Goal: Task Accomplishment & Management: Complete application form

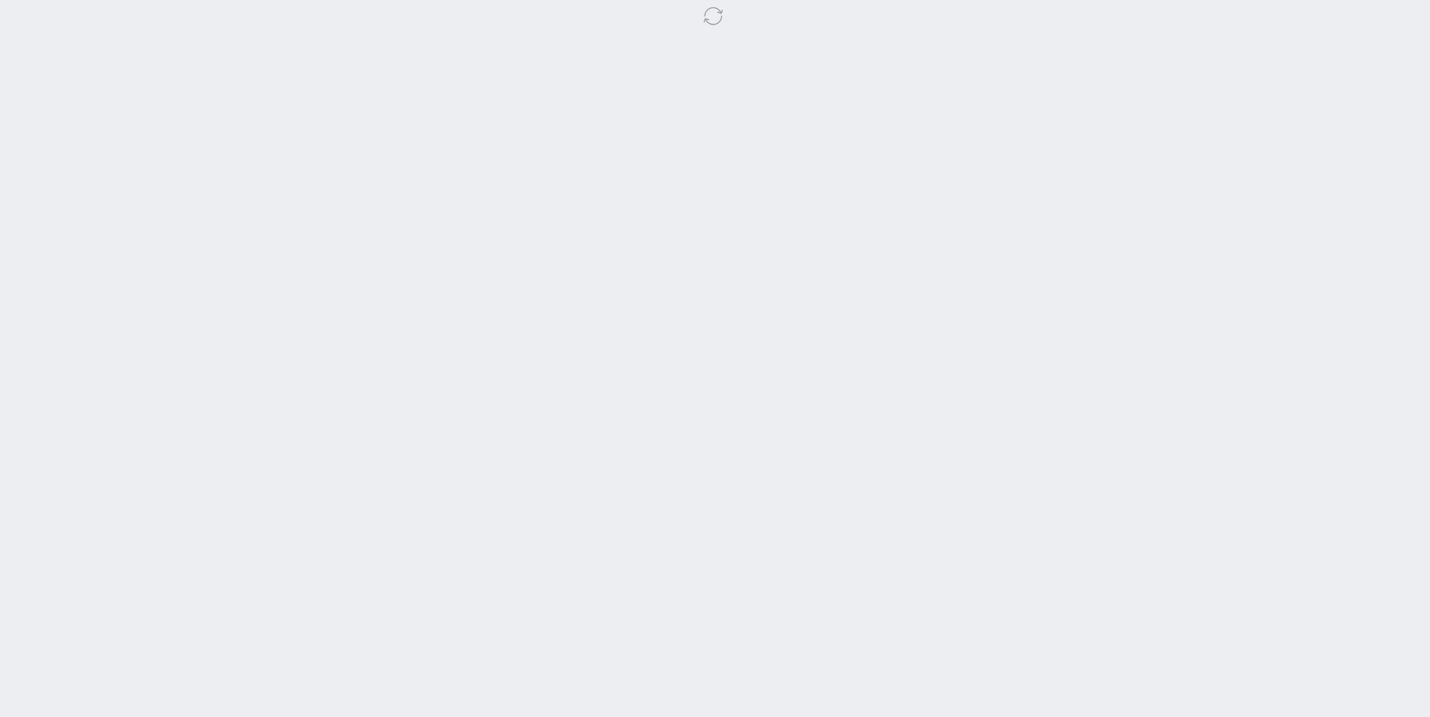
drag, startPoint x: 395, startPoint y: 184, endPoint x: 314, endPoint y: 124, distance: 101.8
click at [397, 184] on body at bounding box center [715, 358] width 1430 height 717
click at [232, 196] on body at bounding box center [715, 358] width 1430 height 717
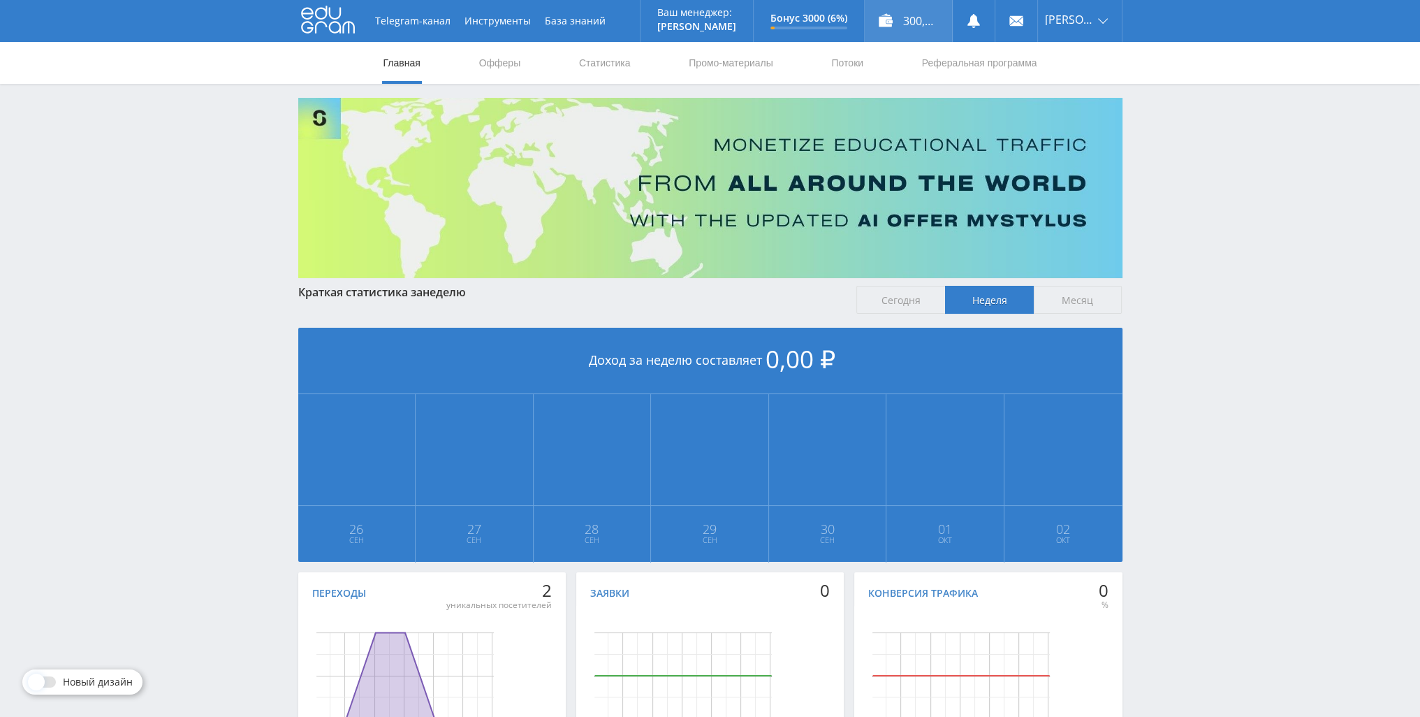
click at [897, 18] on div "300,00 ₽" at bounding box center [908, 21] width 87 height 42
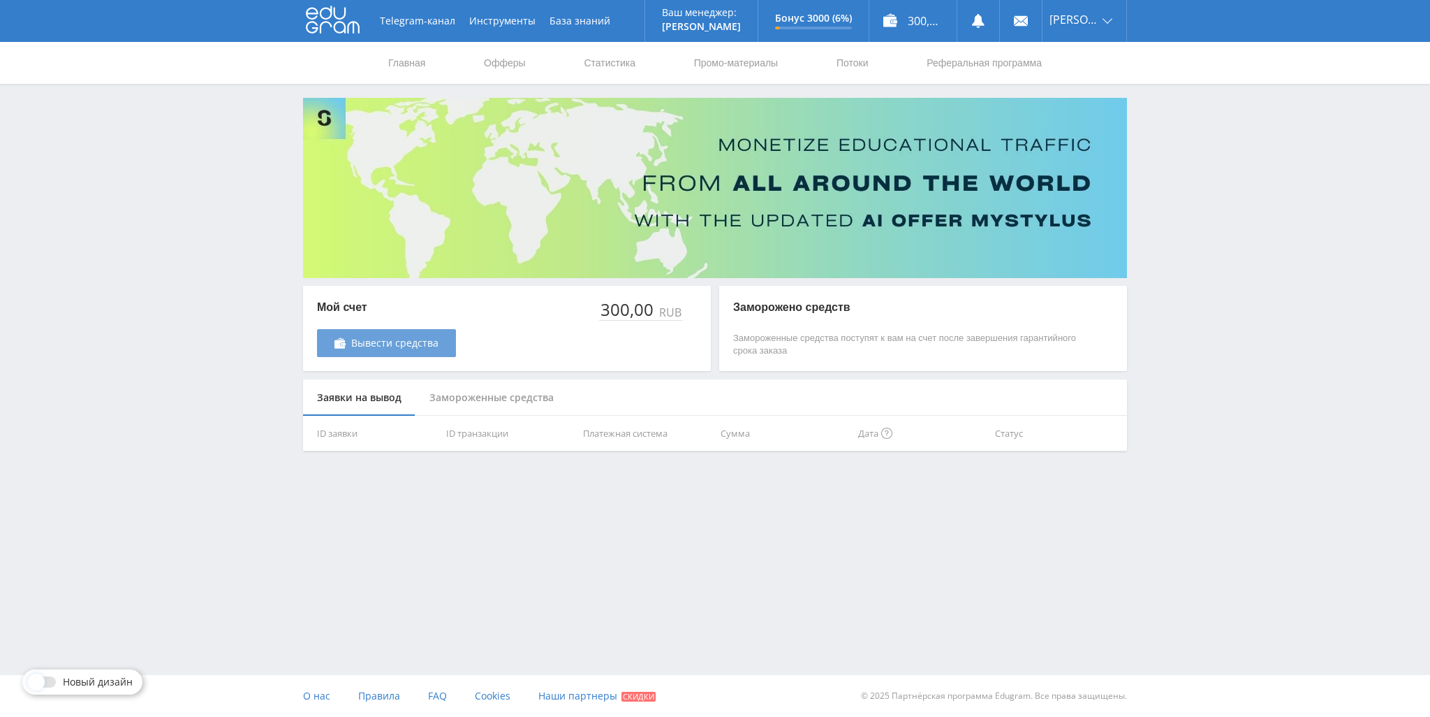
click at [383, 332] on link "Вывести средства" at bounding box center [386, 343] width 139 height 28
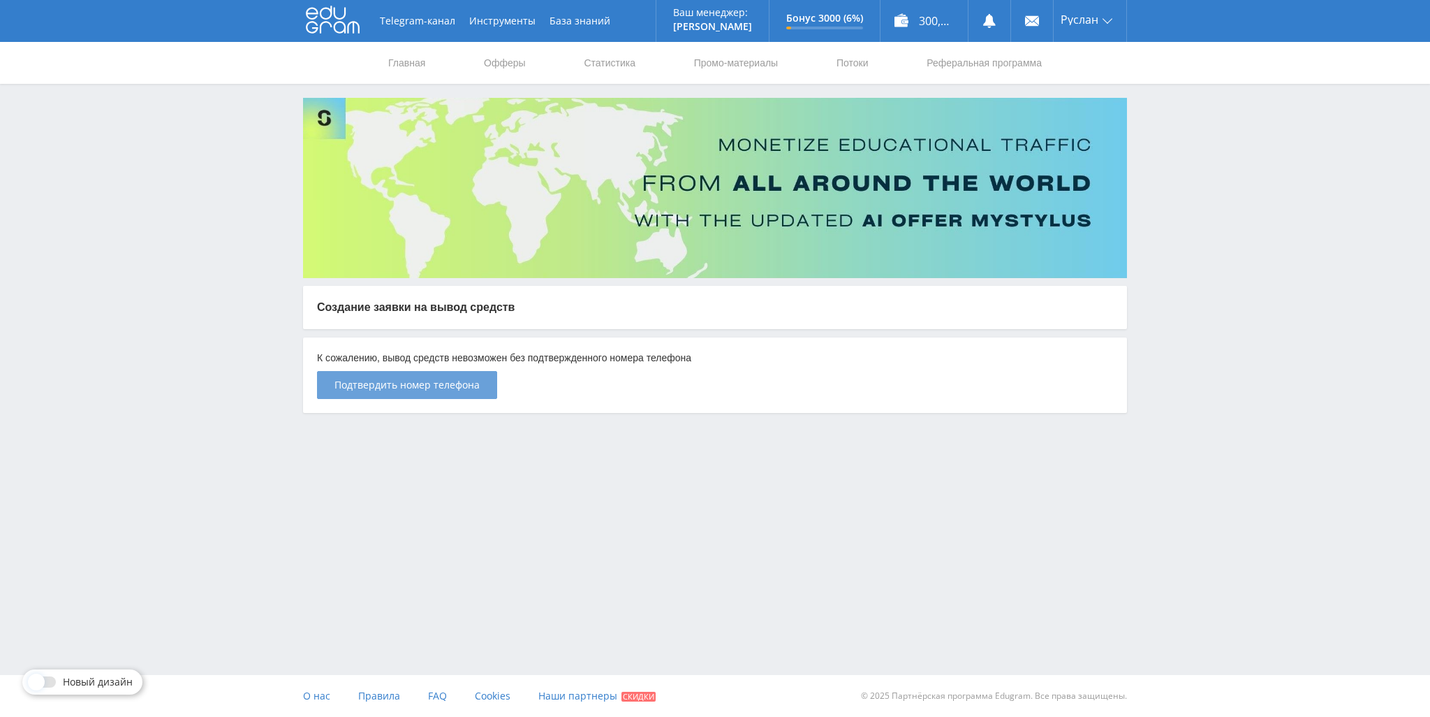
click at [474, 389] on span "Подтвердить номер телефона" at bounding box center [407, 384] width 145 height 11
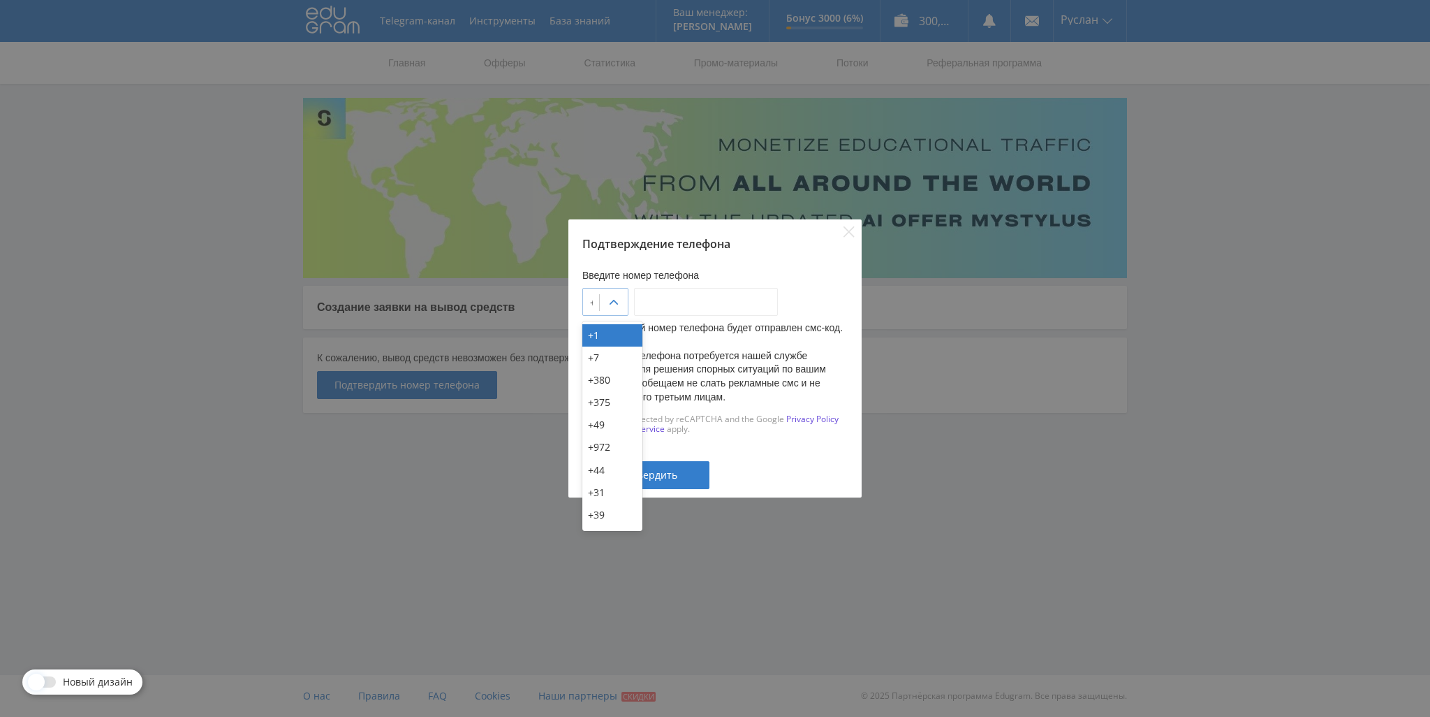
click at [628, 305] on div at bounding box center [614, 302] width 28 height 28
click at [613, 351] on div "+7" at bounding box center [613, 357] width 60 height 22
click at [657, 305] on input "___-___-__-__" at bounding box center [706, 302] width 144 height 28
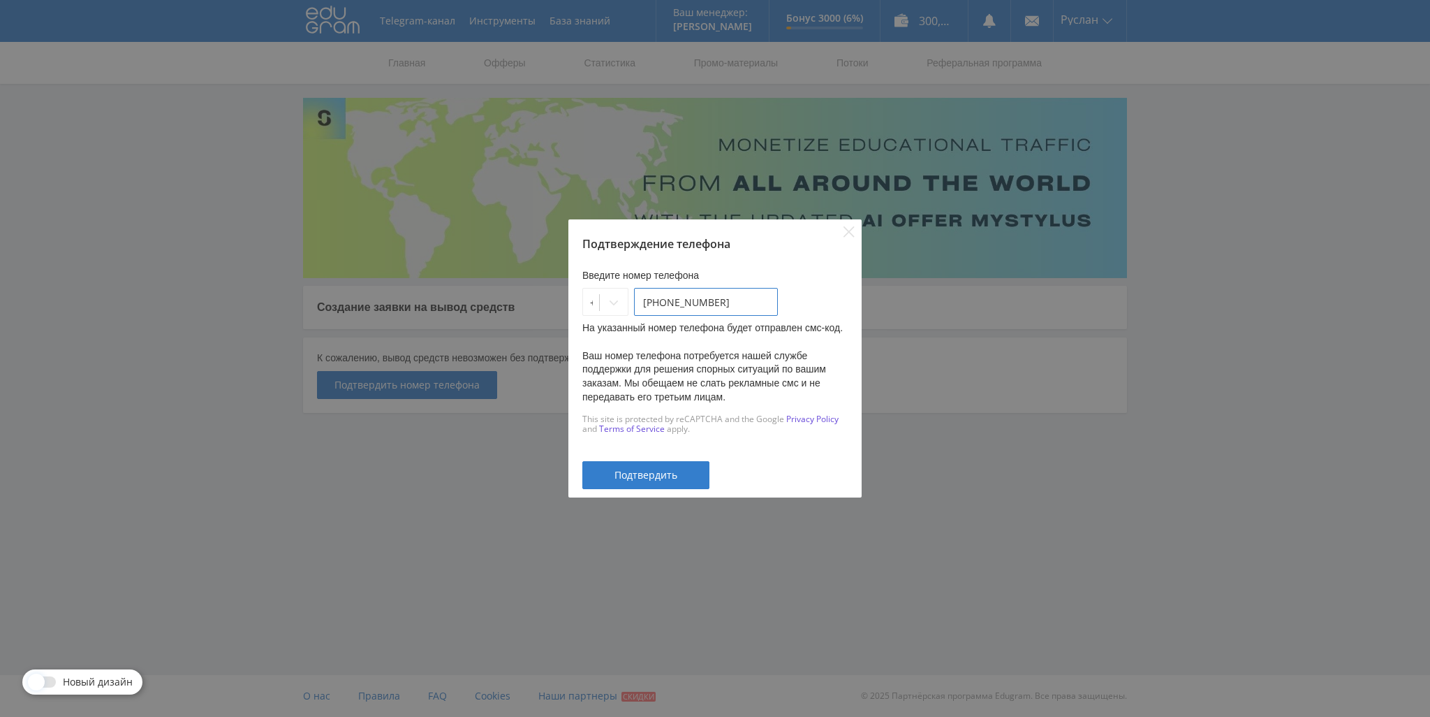
type input "996-342-34-37"
click at [634, 471] on span "Подтвердить" at bounding box center [646, 474] width 63 height 11
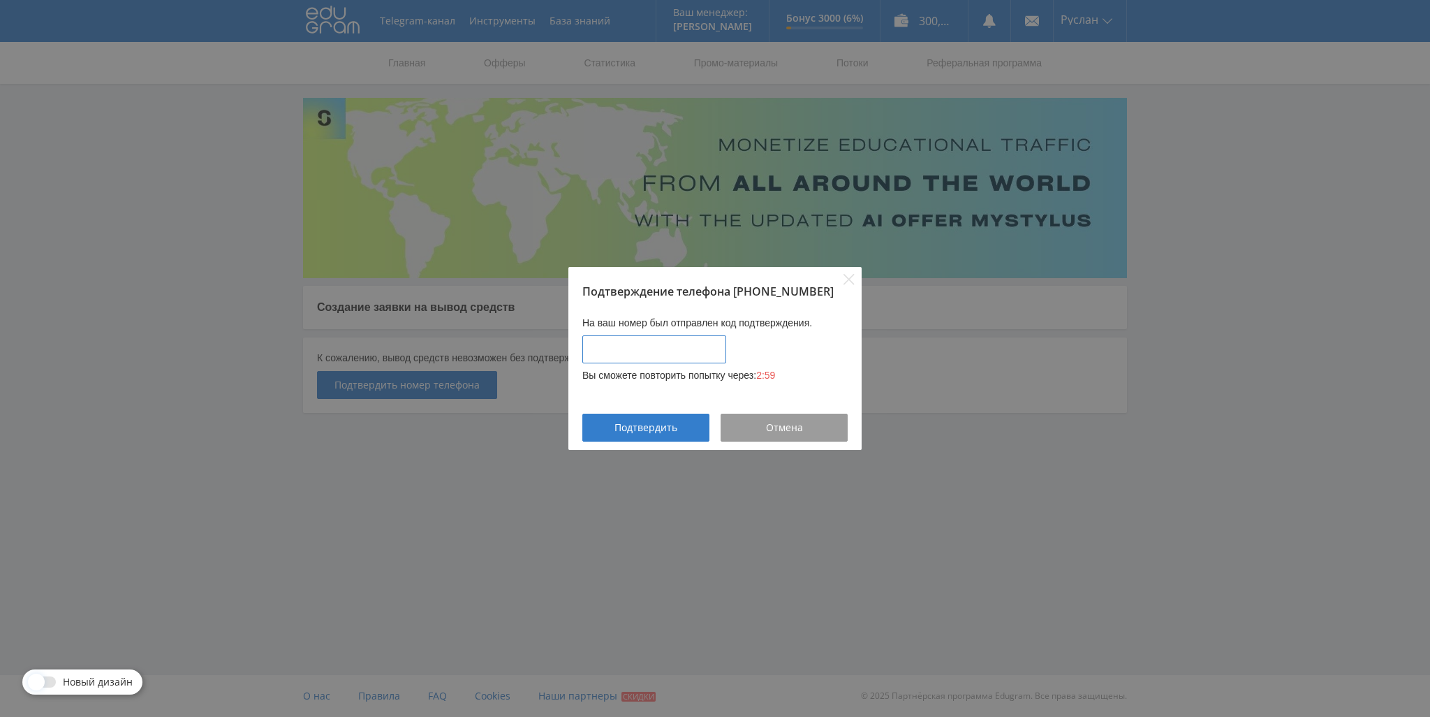
type input "____-____"
click at [676, 356] on input "____-____" at bounding box center [655, 349] width 144 height 28
type input "8307-4481"
click at [682, 429] on div "Подтвердить" at bounding box center [646, 427] width 92 height 11
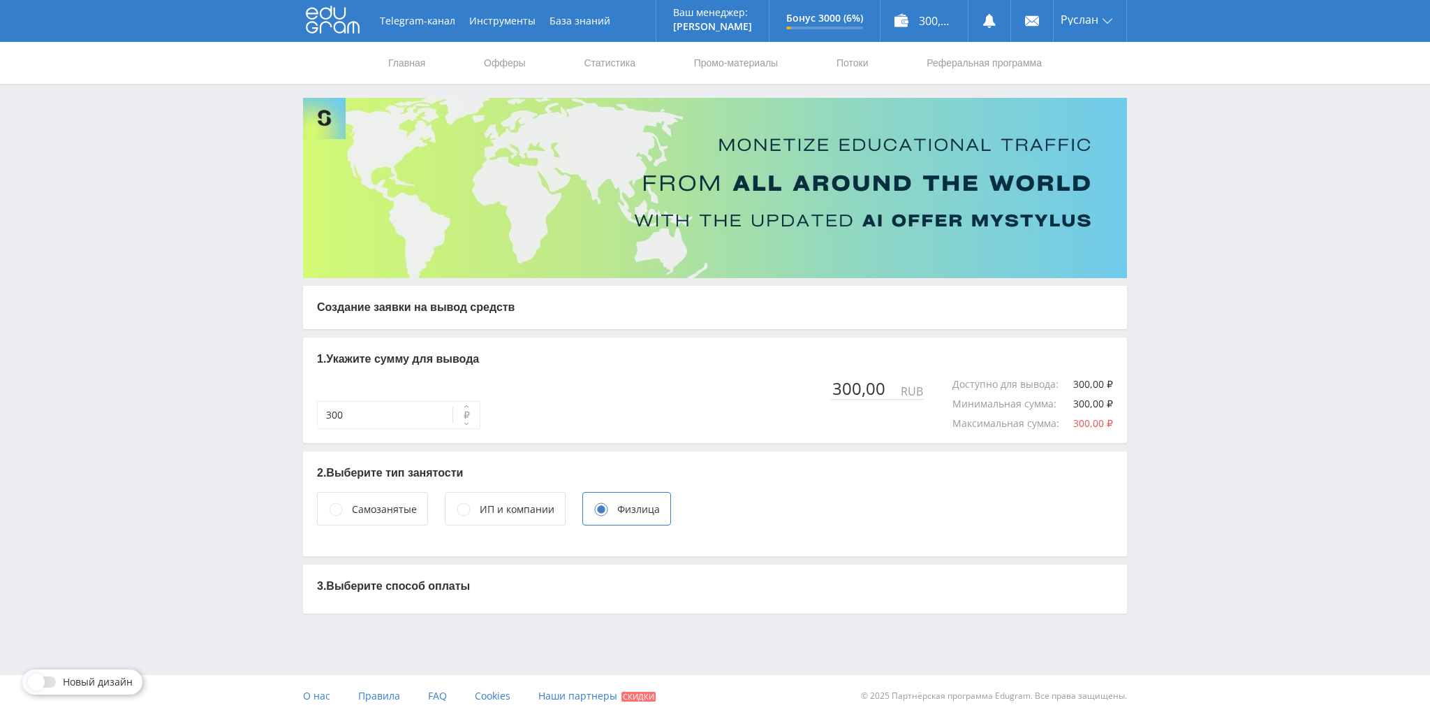
click at [414, 522] on div "Самозанятые" at bounding box center [372, 509] width 111 height 34
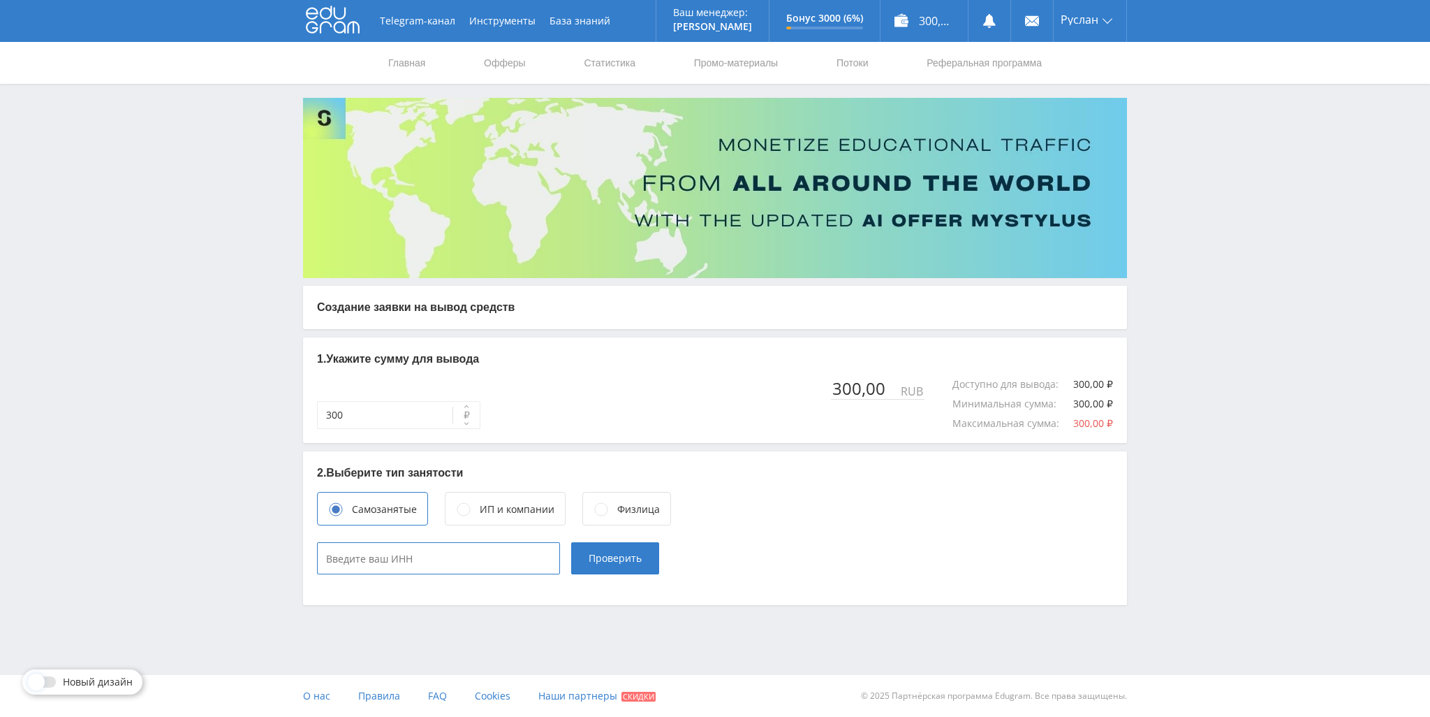
type input "____________"
click at [455, 550] on input "____________" at bounding box center [438, 558] width 243 height 32
click at [583, 503] on div "Физлица" at bounding box center [627, 509] width 89 height 34
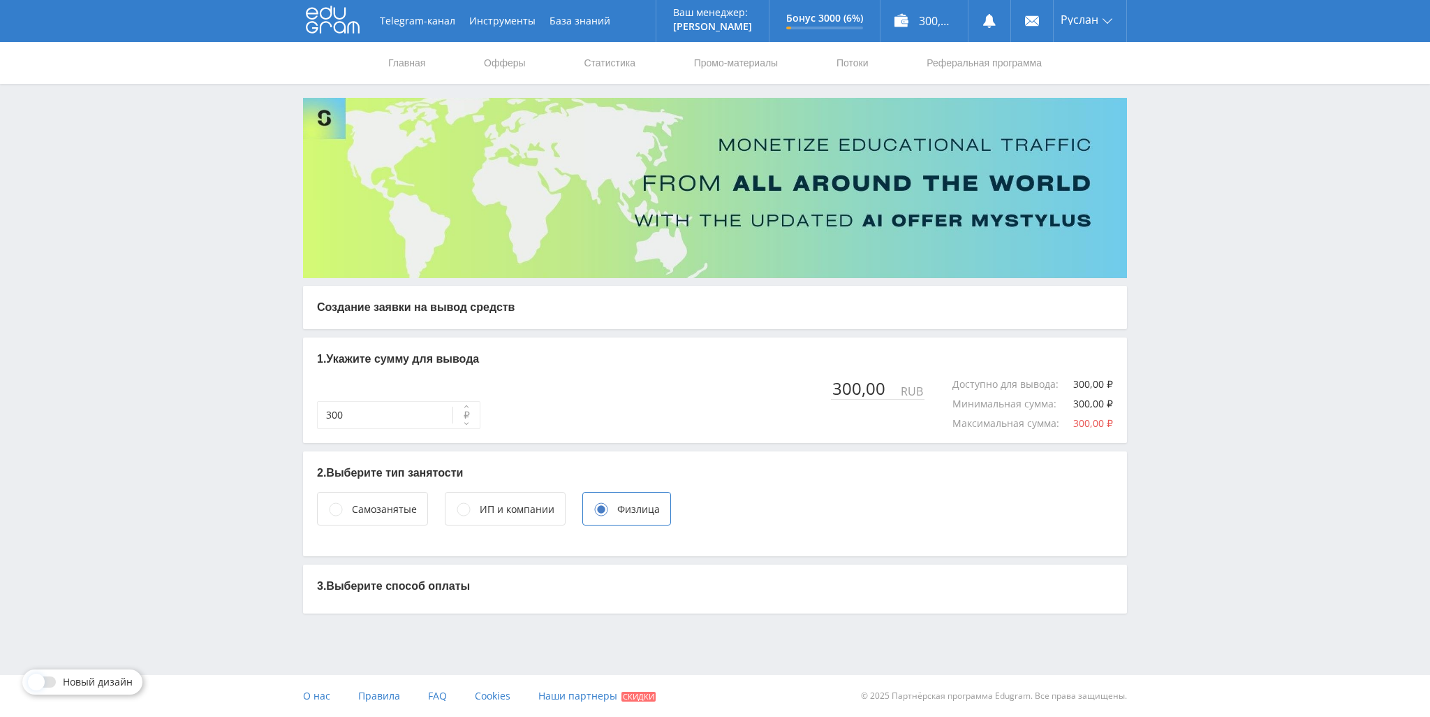
click at [775, 542] on div "2. Выберите тип занятости Самозанятые ИП и компании Физлица" at bounding box center [715, 503] width 824 height 105
click at [504, 515] on div "ИП и компании" at bounding box center [517, 508] width 75 height 15
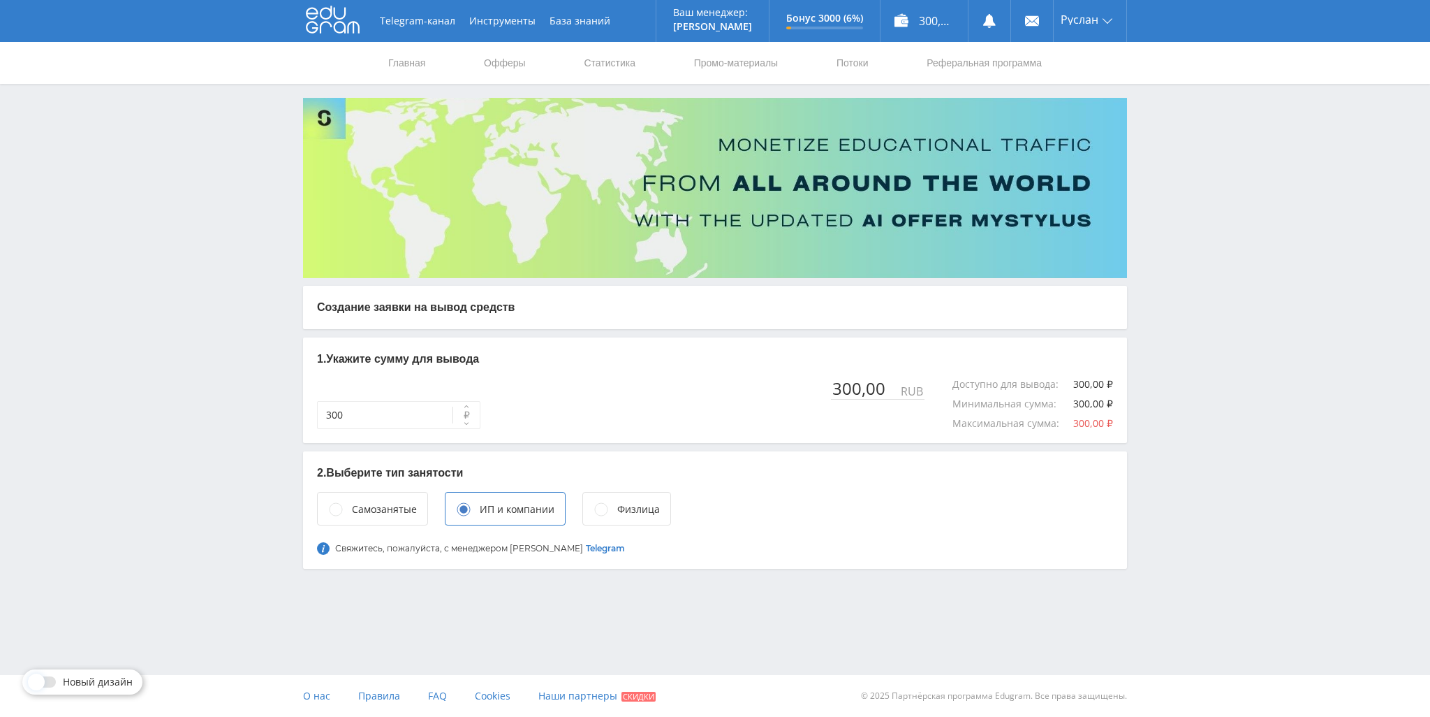
click at [604, 515] on icon at bounding box center [601, 509] width 14 height 14
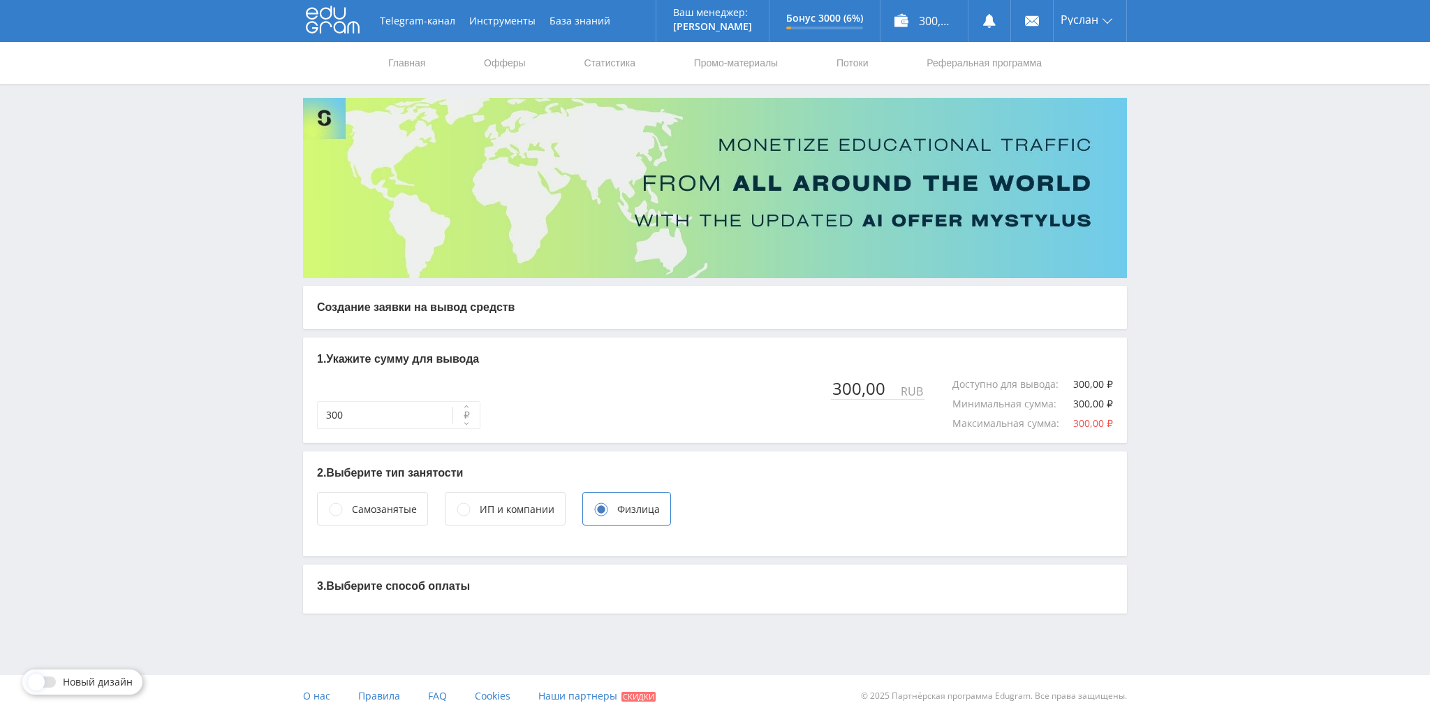
click at [374, 508] on div "Самозанятые" at bounding box center [384, 508] width 65 height 15
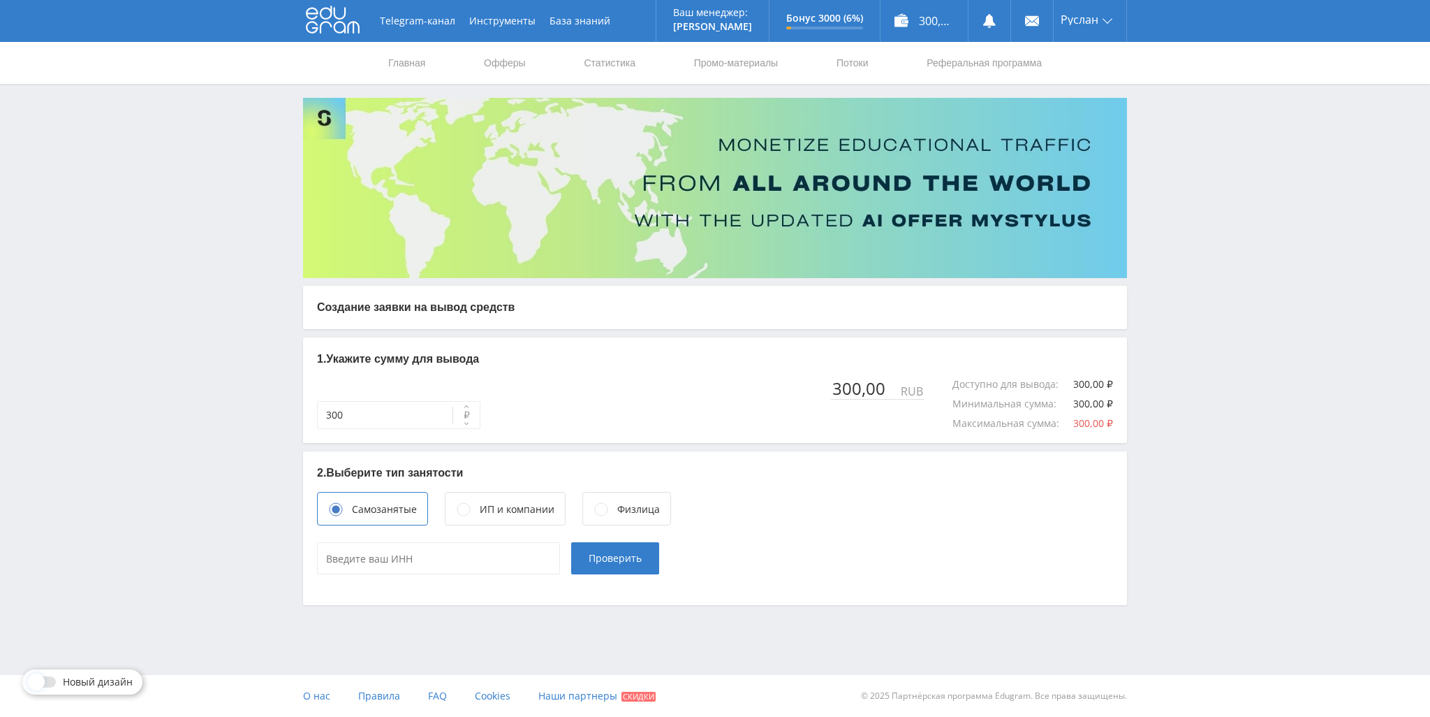
click at [612, 518] on div "Физлица" at bounding box center [627, 509] width 89 height 34
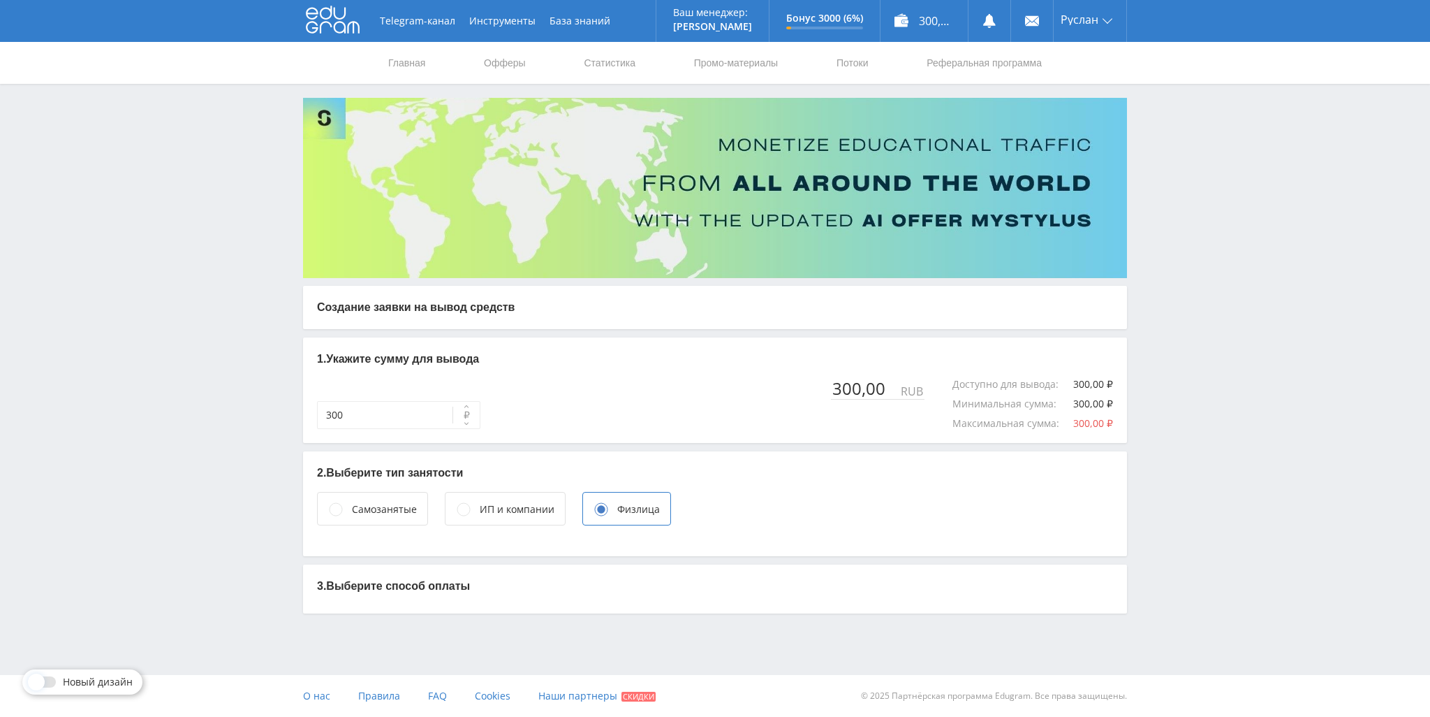
click at [422, 514] on div "Самозанятые" at bounding box center [372, 509] width 111 height 34
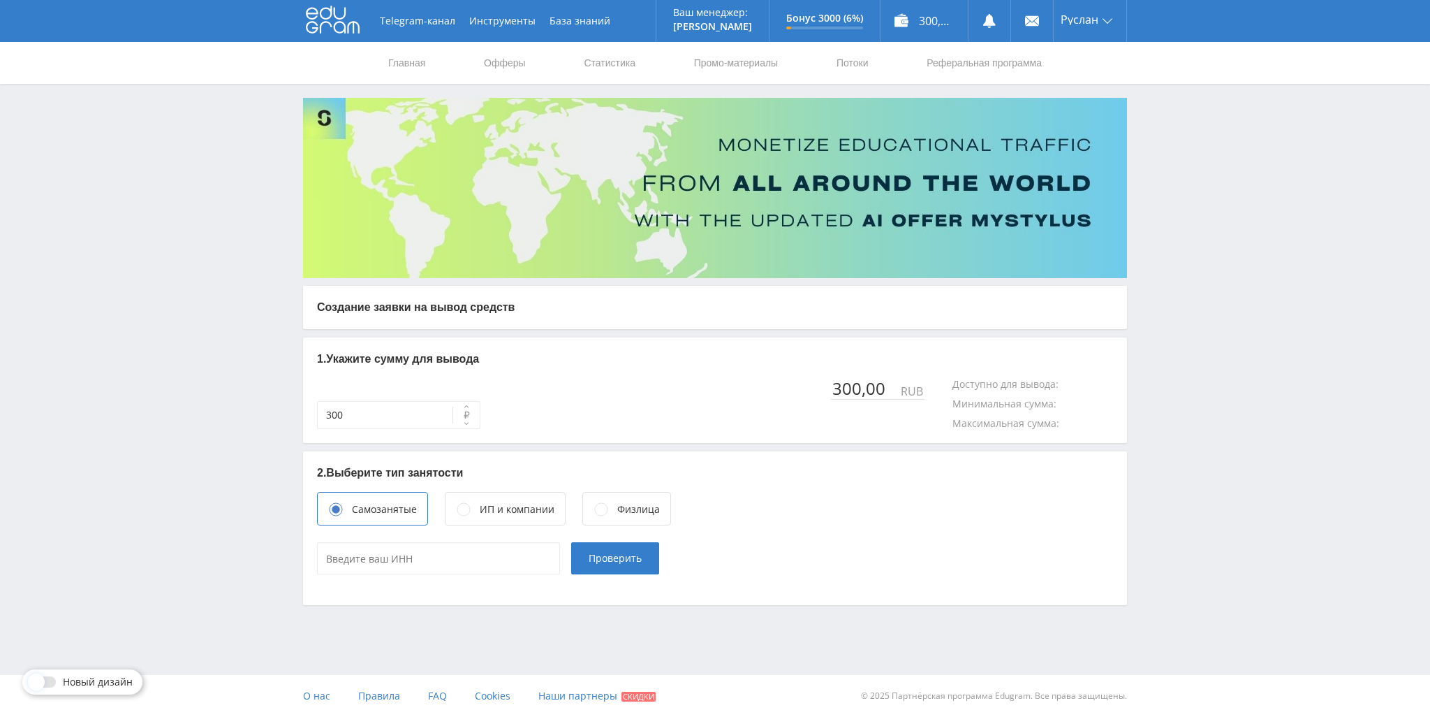
click at [623, 514] on div "Физлица" at bounding box center [638, 508] width 43 height 15
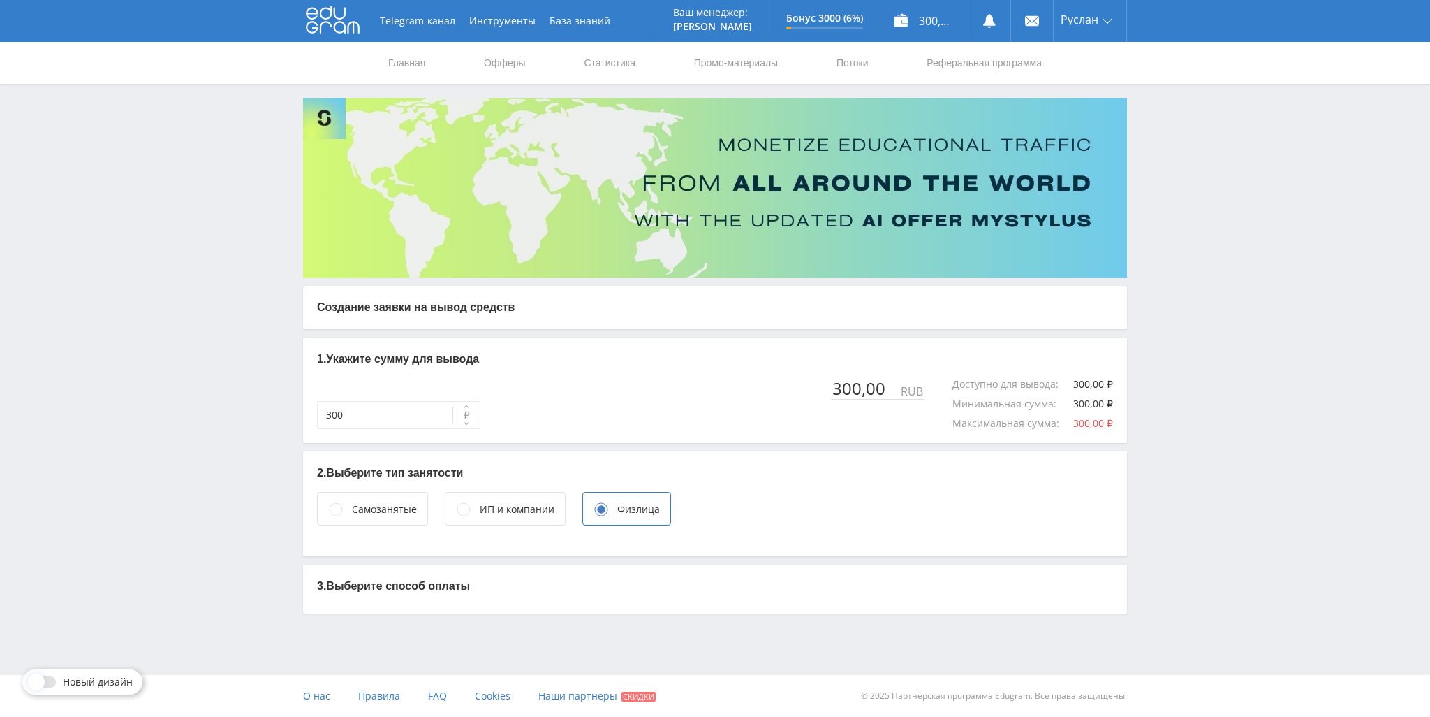
drag, startPoint x: 418, startPoint y: 513, endPoint x: 459, endPoint y: 522, distance: 42.1
click at [422, 516] on div "Самозанятые" at bounding box center [372, 509] width 111 height 34
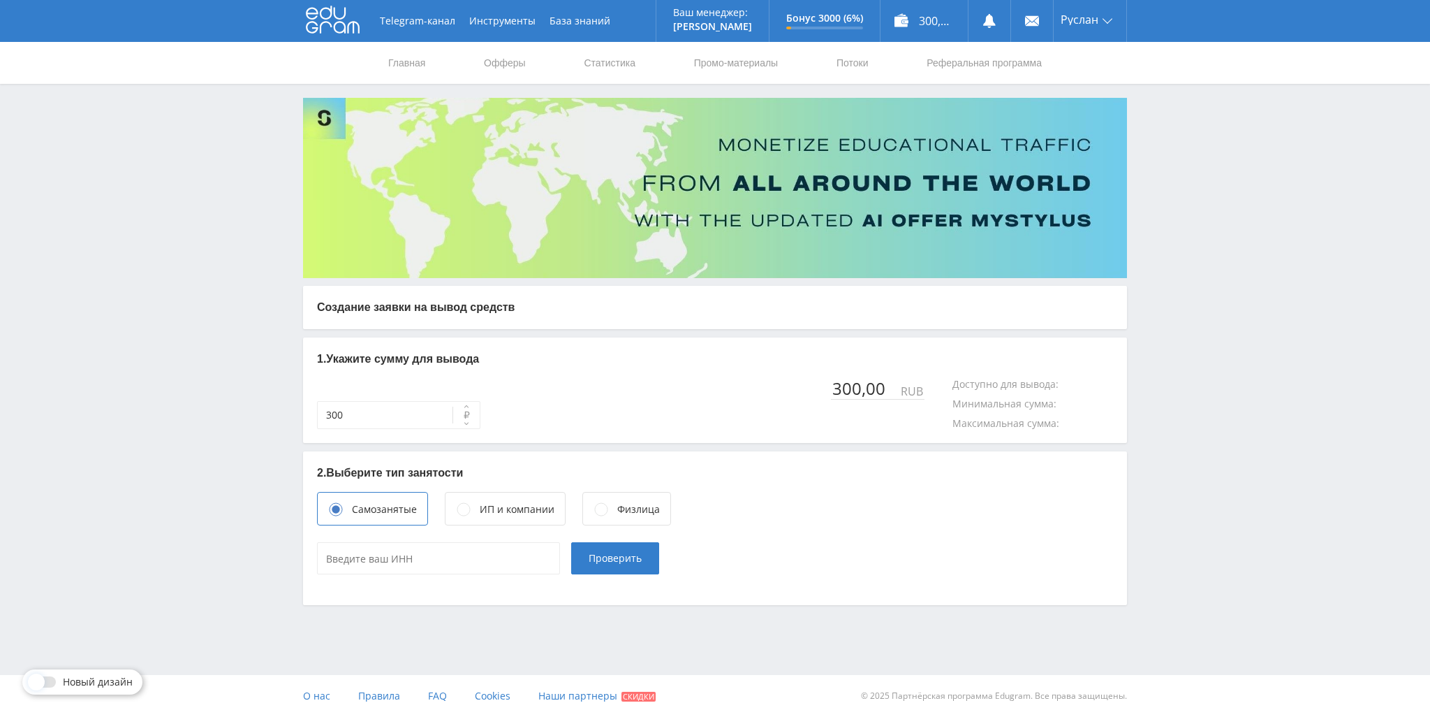
click at [603, 523] on div "Физлица" at bounding box center [627, 509] width 89 height 34
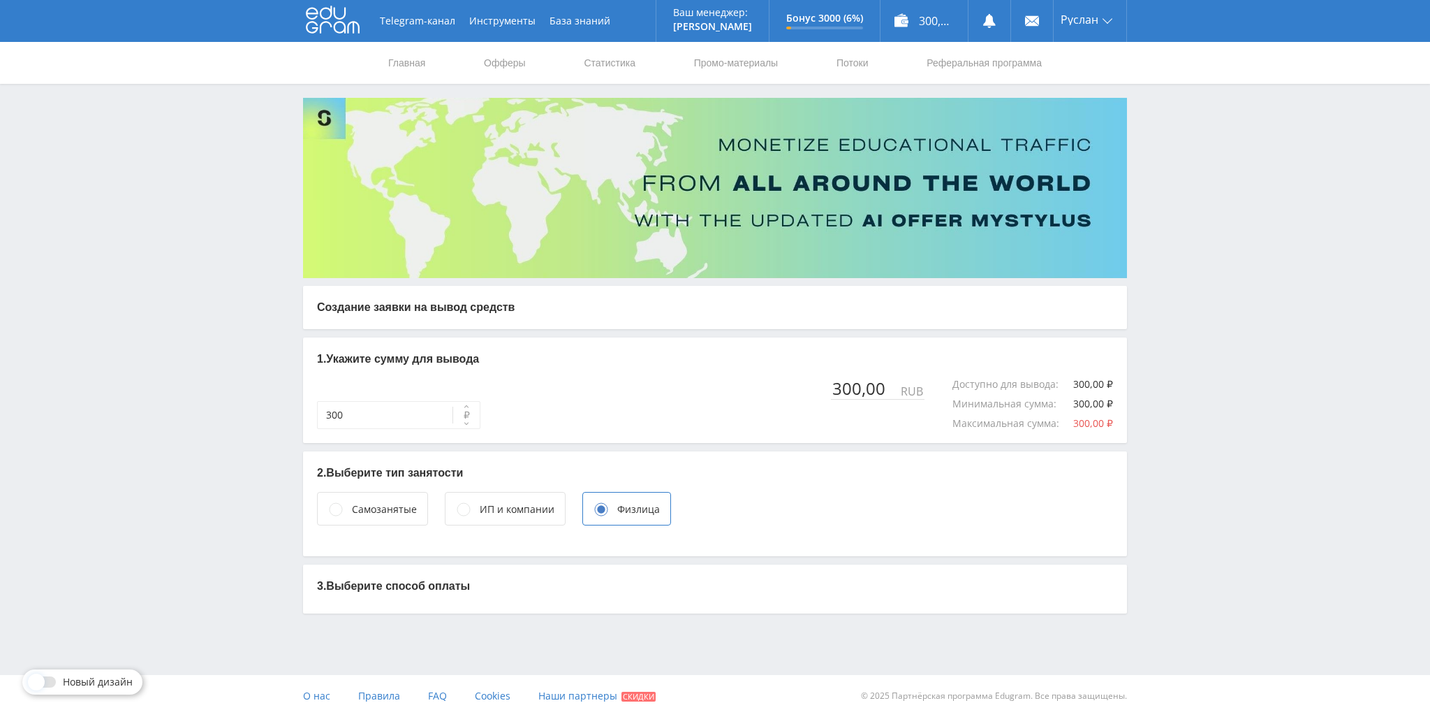
drag, startPoint x: 407, startPoint y: 503, endPoint x: 562, endPoint y: 520, distance: 155.3
click at [413, 506] on div "Самозанятые" at bounding box center [384, 508] width 65 height 15
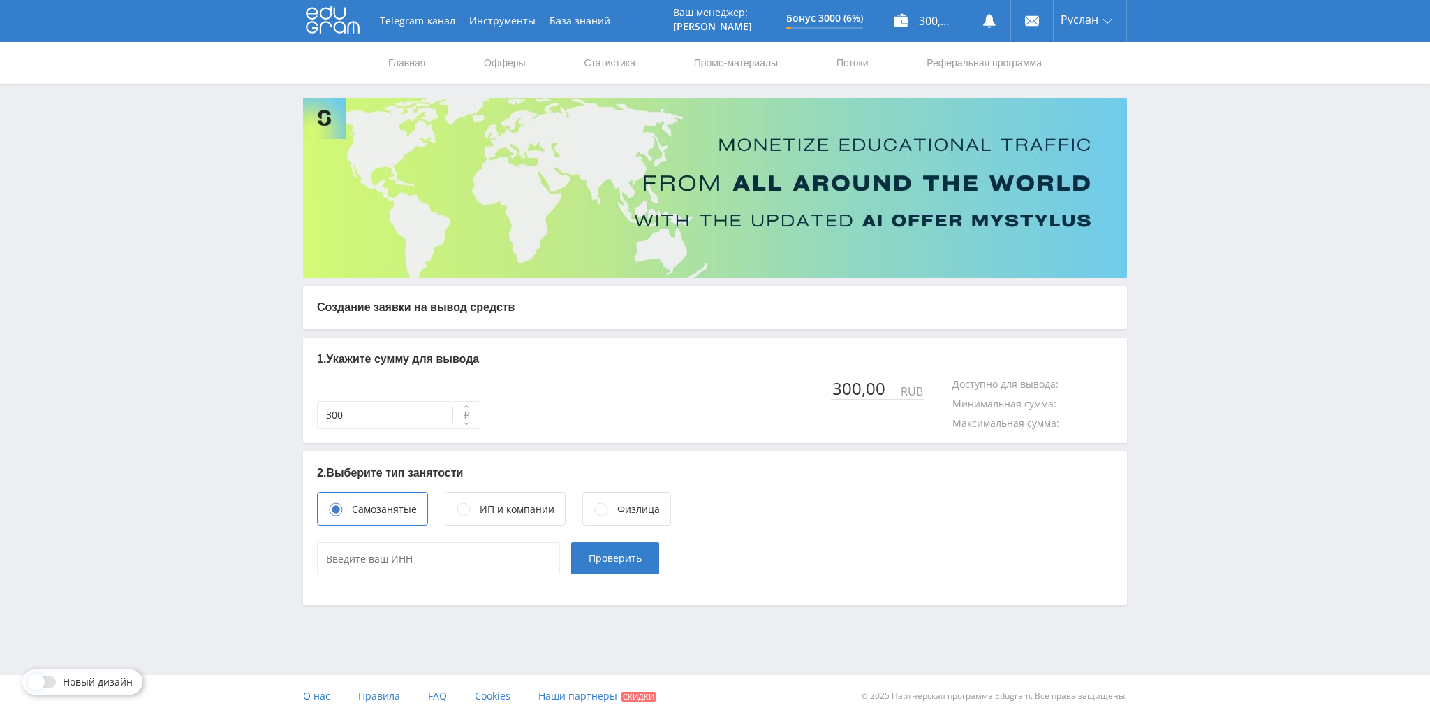
click at [650, 517] on div "Физлица" at bounding box center [627, 509] width 89 height 34
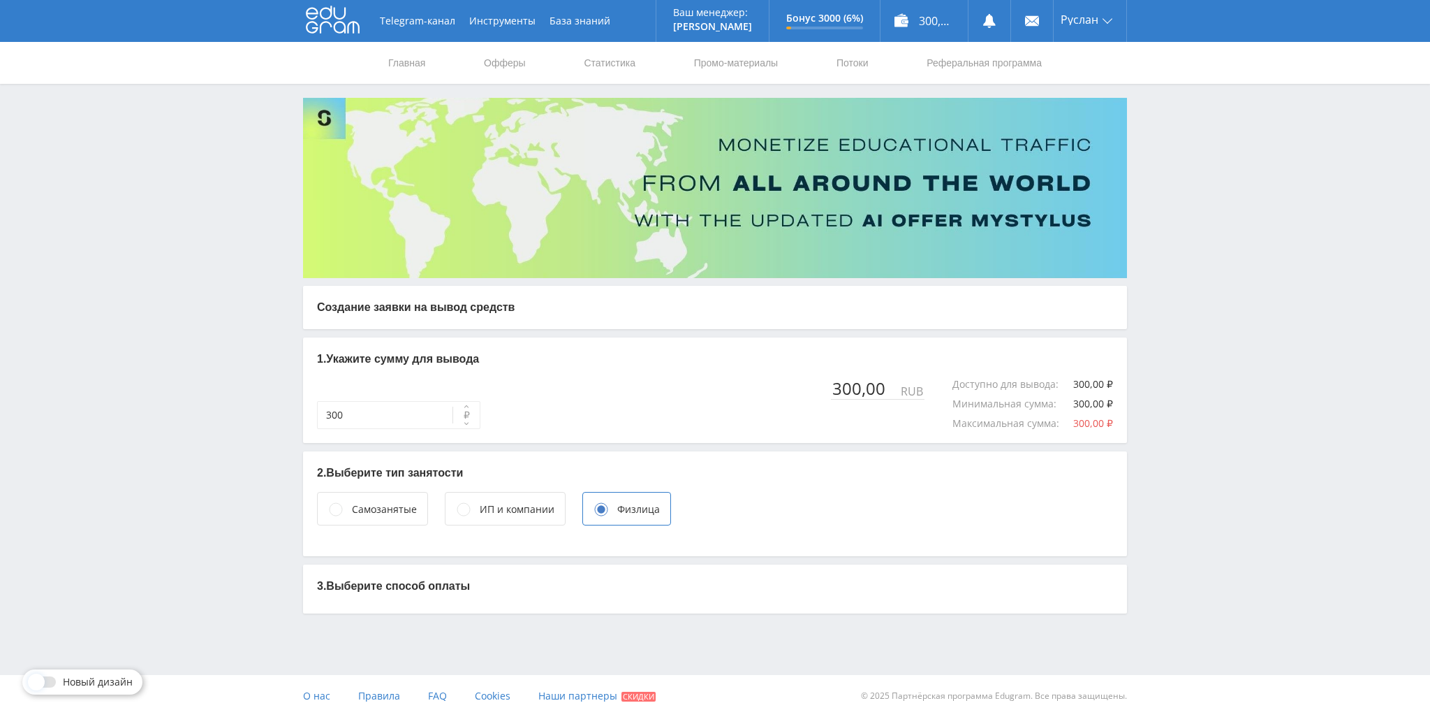
drag, startPoint x: 400, startPoint y: 503, endPoint x: 645, endPoint y: 520, distance: 245.8
click at [406, 506] on div "Самозанятые" at bounding box center [384, 508] width 65 height 15
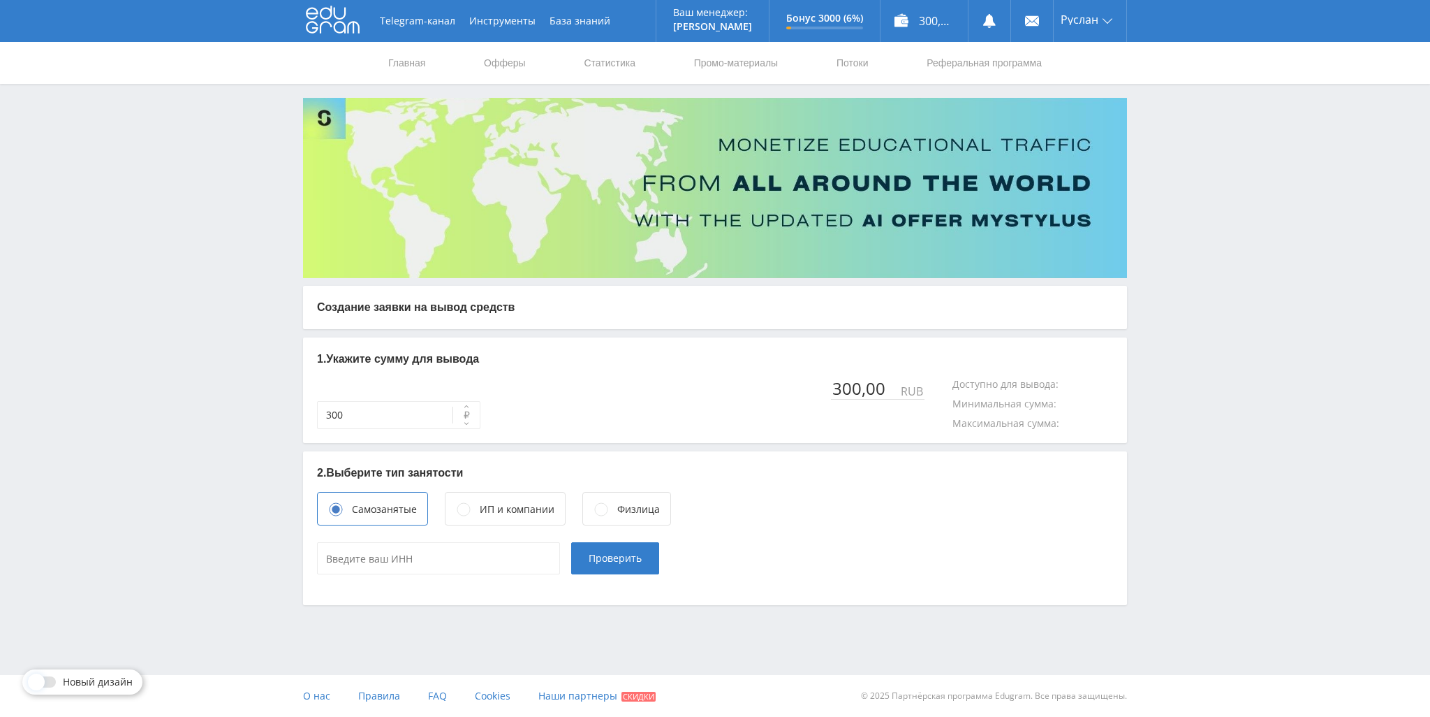
click at [645, 520] on div "Физлица" at bounding box center [627, 509] width 89 height 34
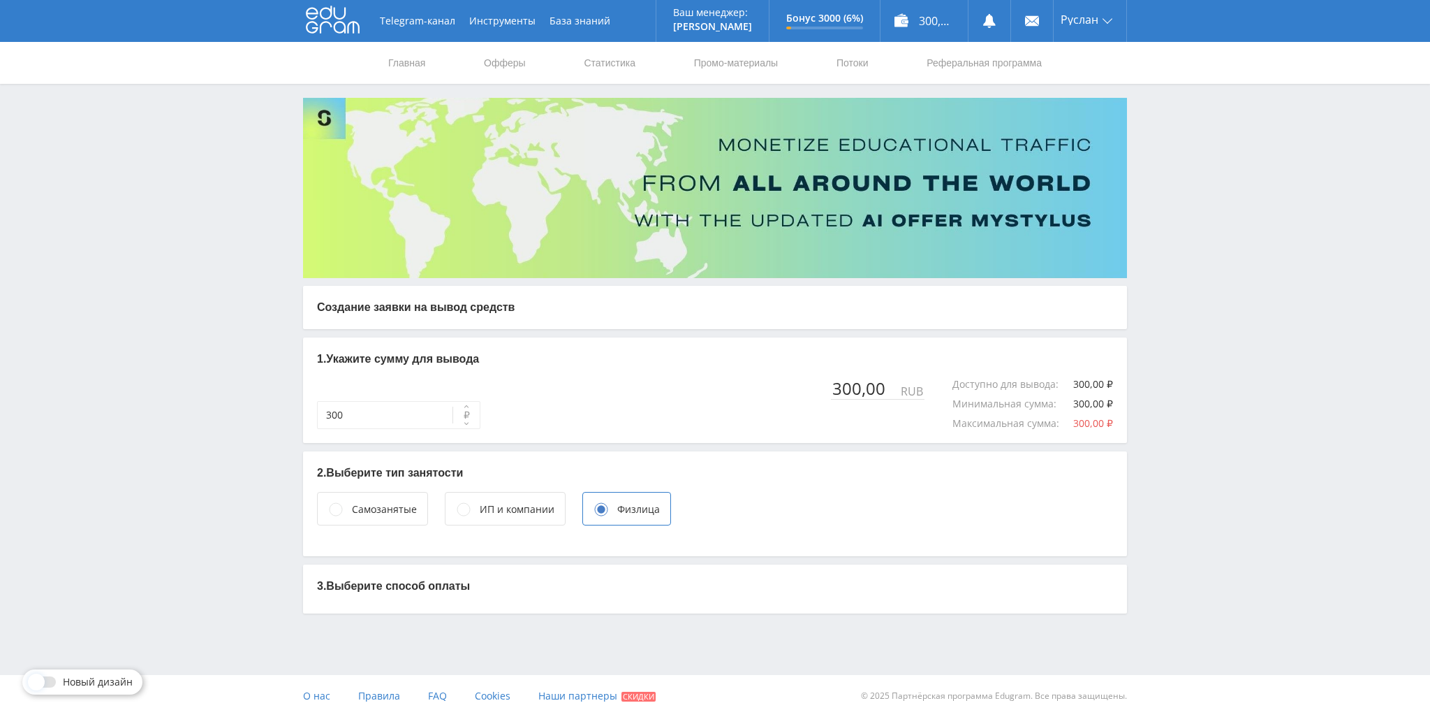
click at [418, 507] on div "Самозанятые" at bounding box center [372, 509] width 111 height 34
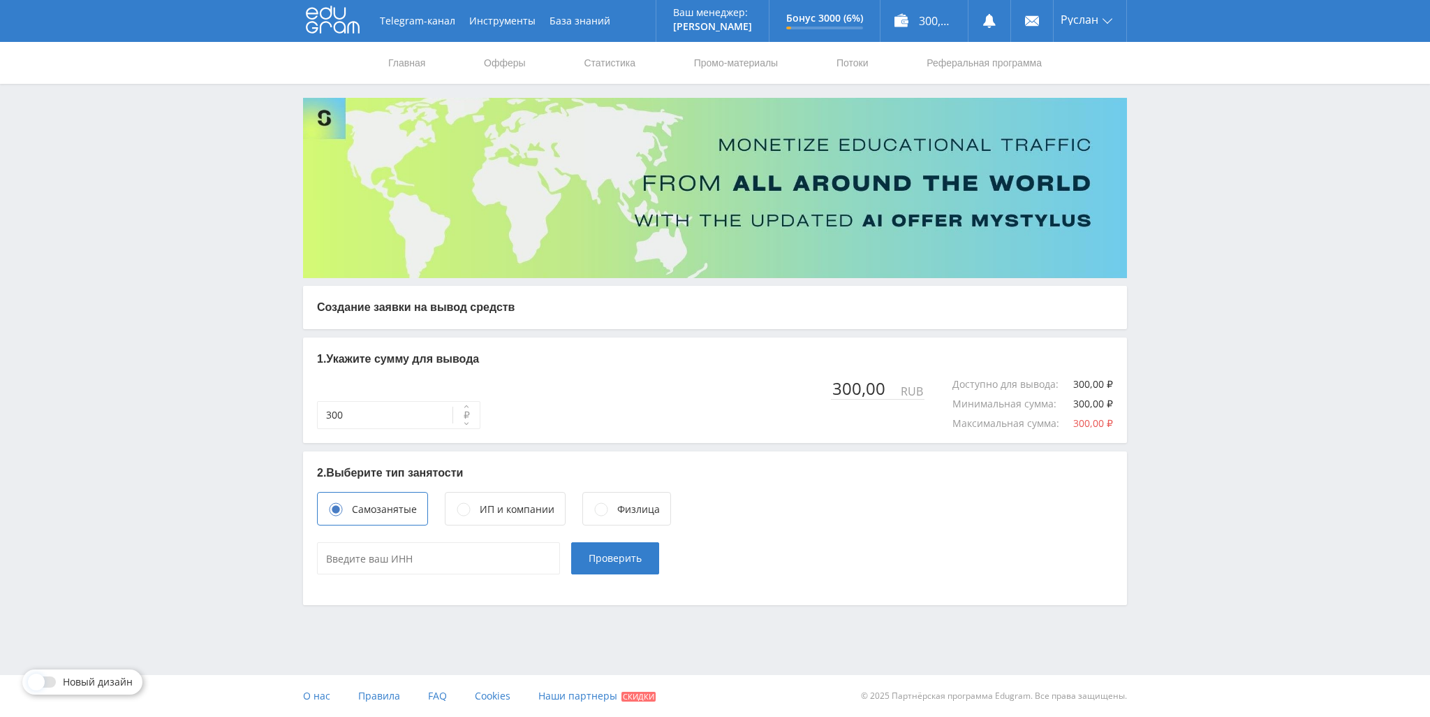
click at [590, 513] on div "Физлица" at bounding box center [627, 509] width 89 height 34
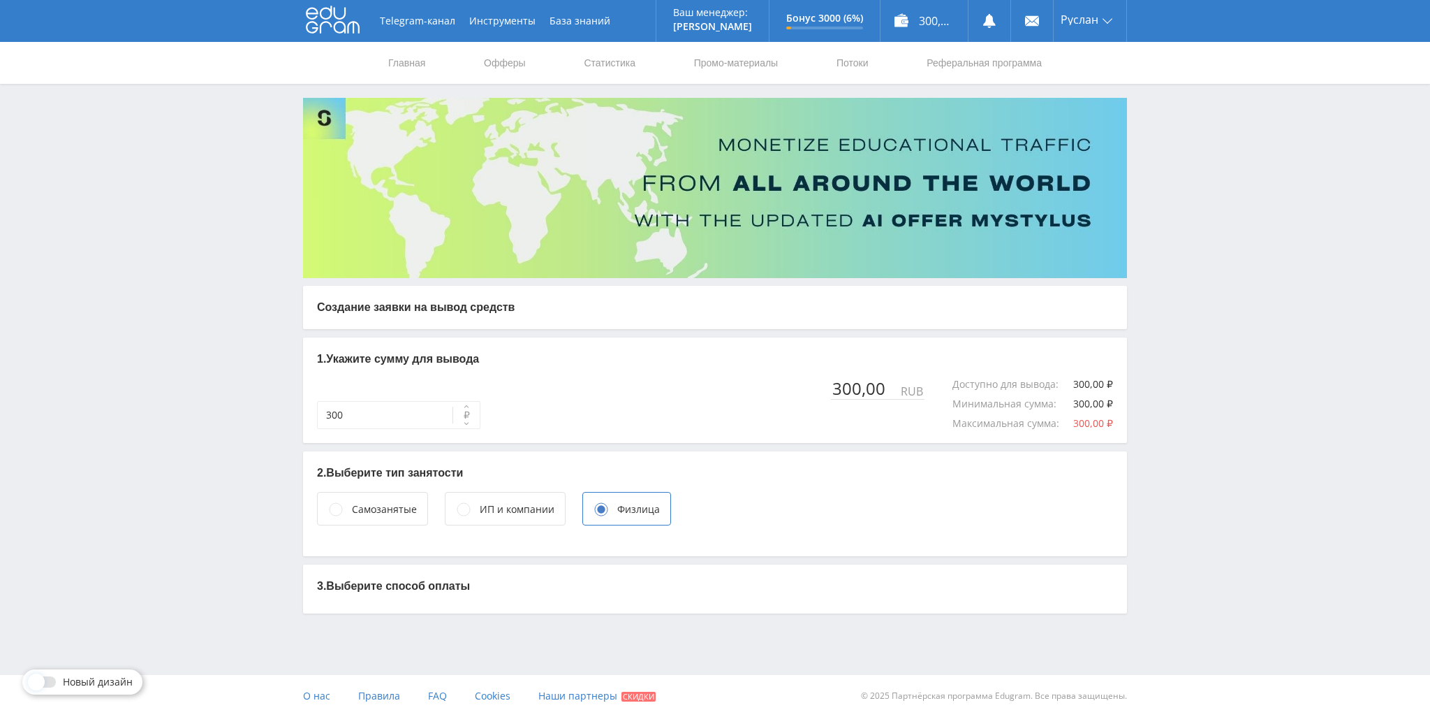
click at [389, 510] on div "Самозанятые" at bounding box center [384, 508] width 65 height 15
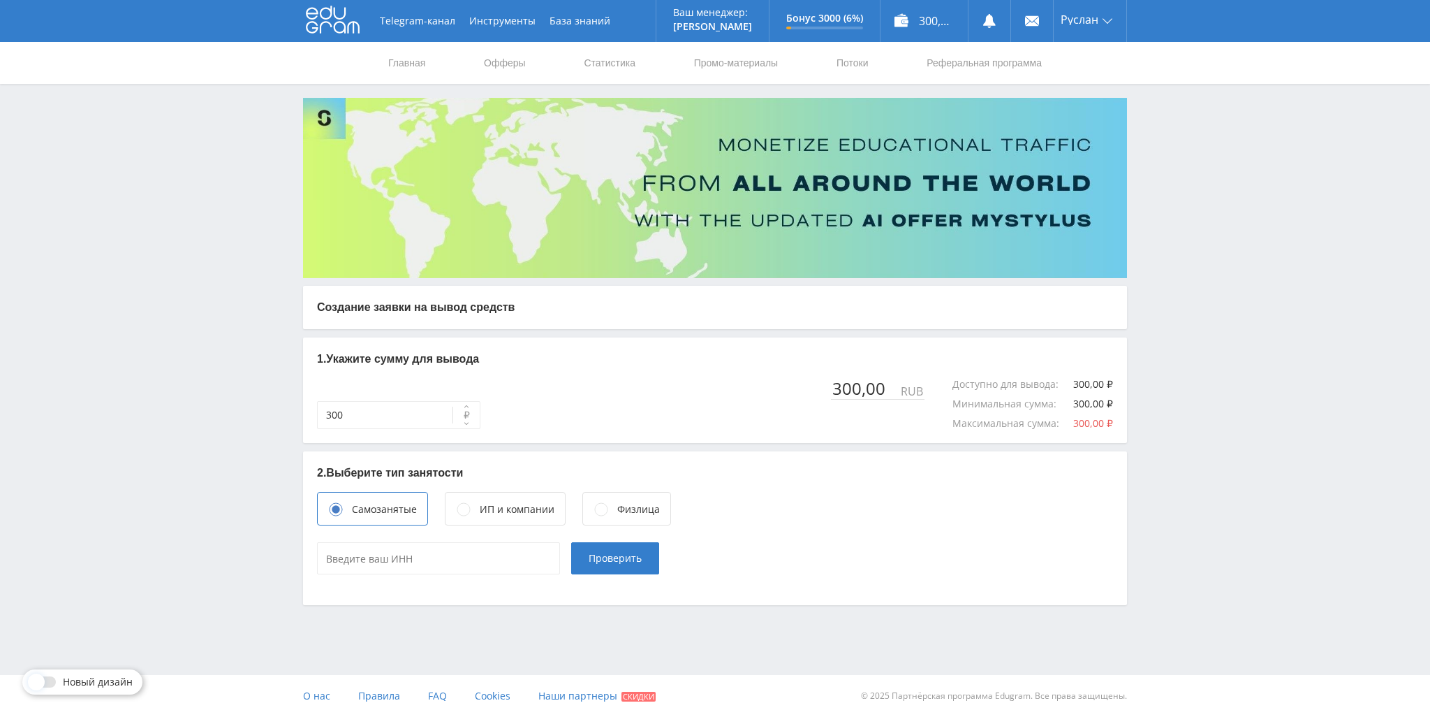
click at [617, 514] on div "Физлица" at bounding box center [638, 508] width 43 height 15
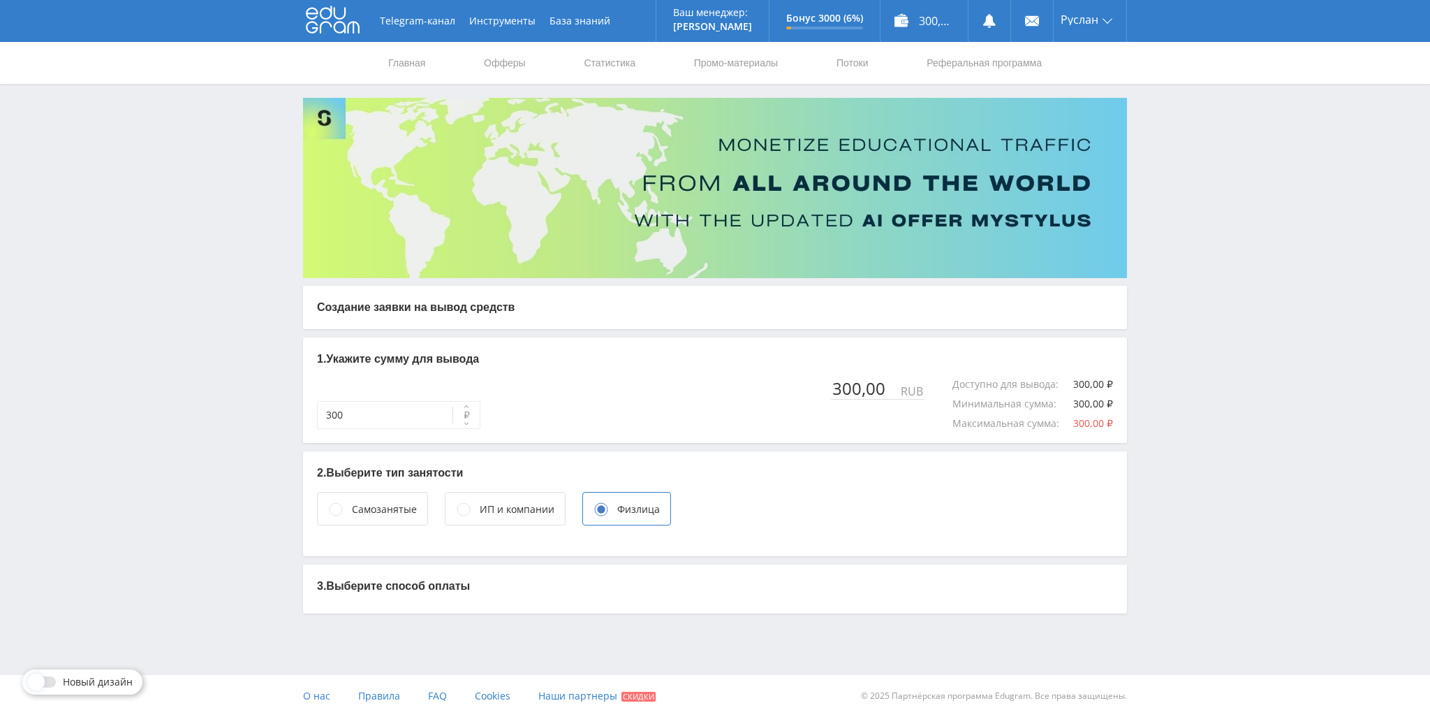
click at [399, 517] on div "Самозанятые" at bounding box center [372, 509] width 111 height 34
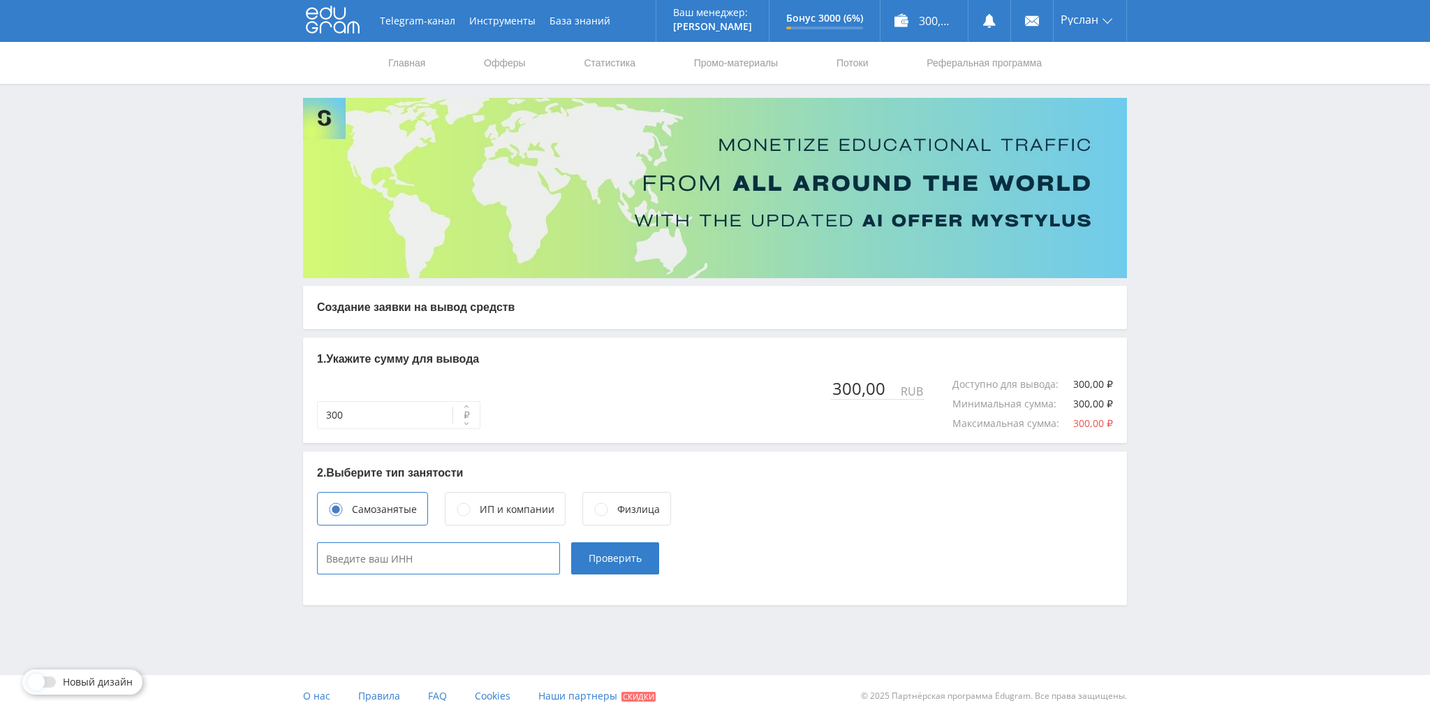
type input "____________"
click at [432, 567] on input "____________" at bounding box center [438, 558] width 243 height 32
click at [436, 562] on input "____________" at bounding box center [438, 558] width 243 height 32
click at [321, 560] on input "____________" at bounding box center [438, 558] width 243 height 32
type input "631920191339"
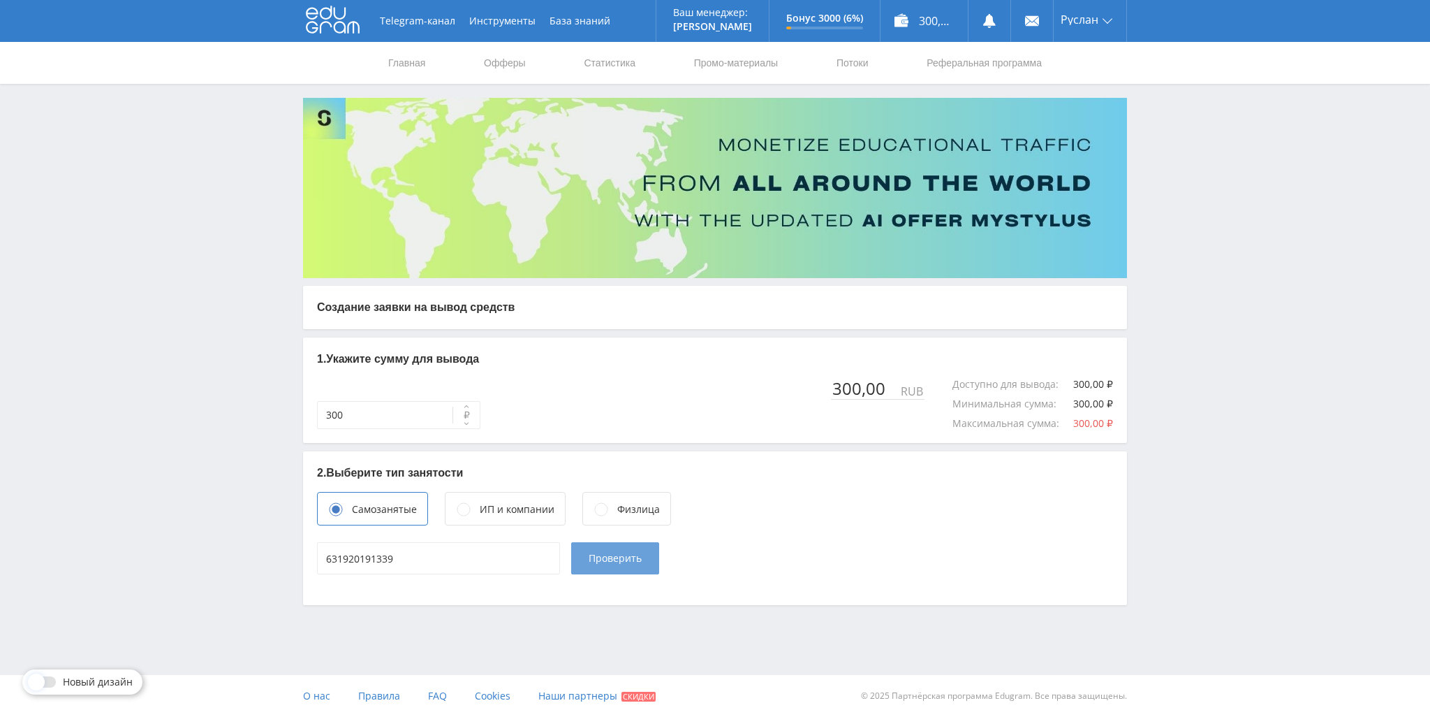
click at [583, 561] on button "Проверить" at bounding box center [615, 558] width 88 height 32
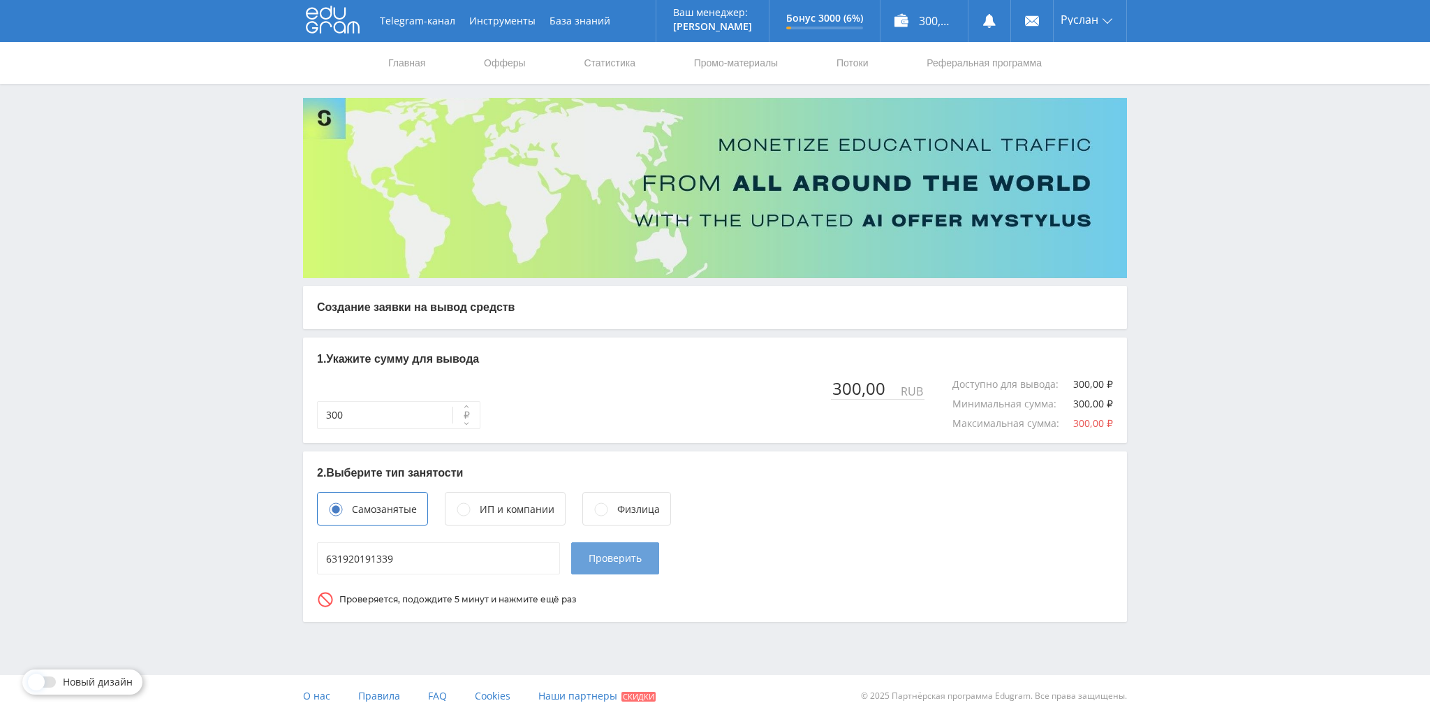
click at [635, 559] on span "Проверить" at bounding box center [615, 557] width 53 height 11
click at [712, 596] on div "Проверяется, подождите 5 минут и нажмите ещё раз" at bounding box center [715, 599] width 796 height 17
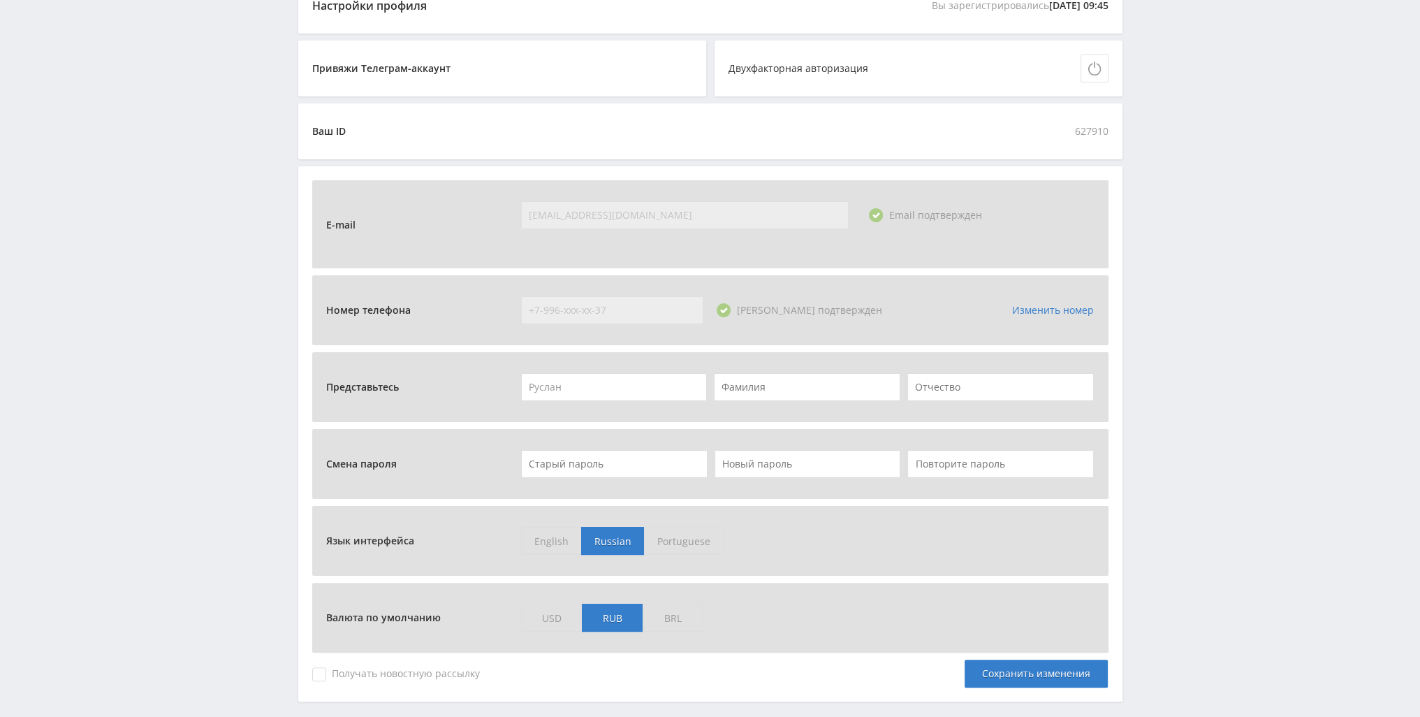
scroll to position [349, 0]
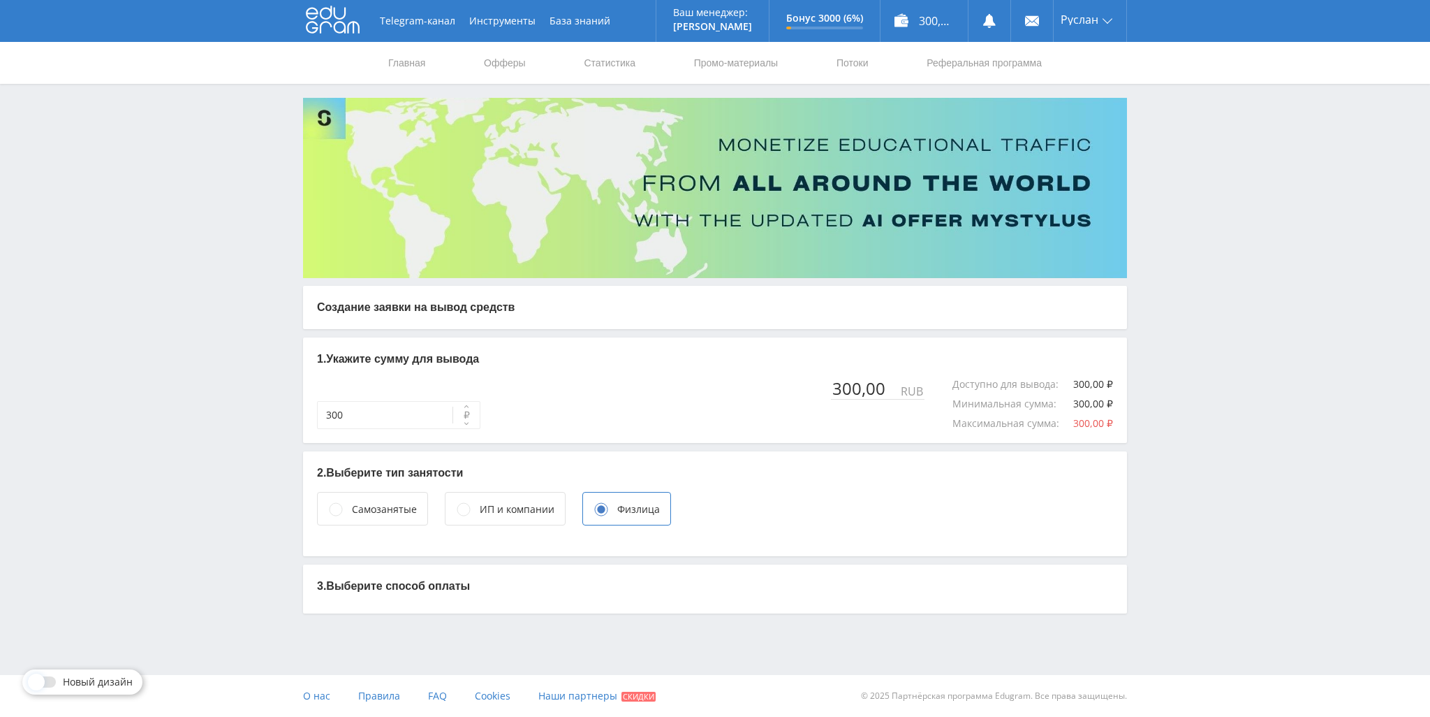
click at [390, 529] on div "2. Выберите тип занятости Самозанятые ИП и компании Физлица" at bounding box center [715, 503] width 824 height 105
click at [394, 514] on div "Самозанятые" at bounding box center [384, 508] width 65 height 15
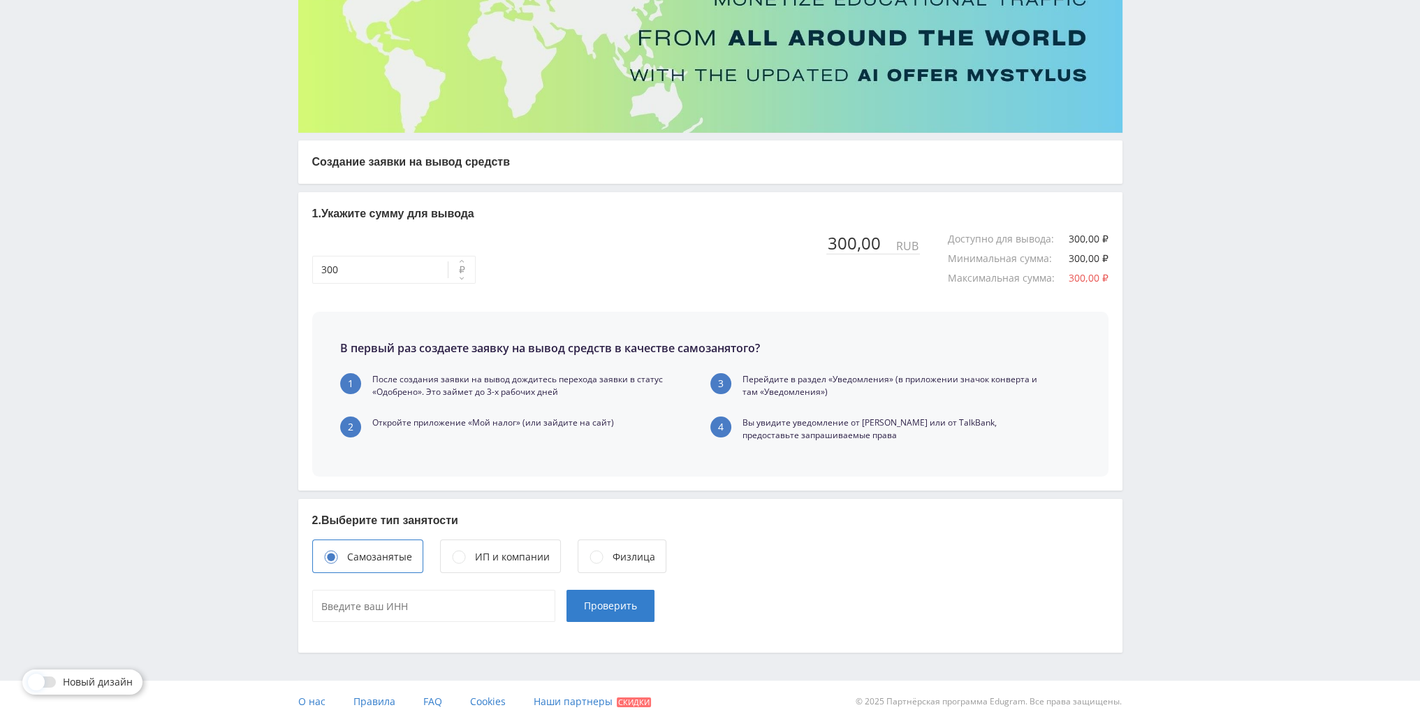
scroll to position [151, 0]
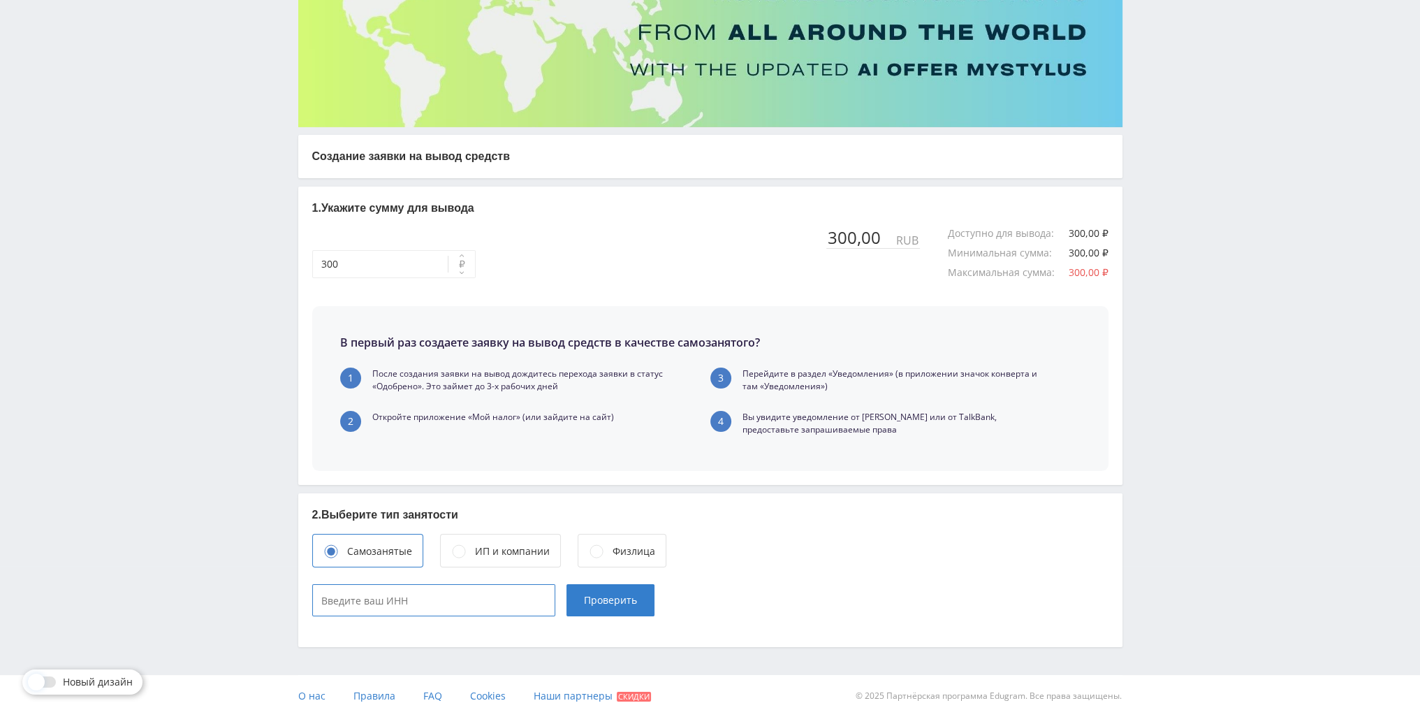
type input "____________"
click at [515, 606] on input "____________" at bounding box center [433, 600] width 243 height 32
paste input "631920191339"
type input "631920191339"
click at [589, 607] on button "Проверить" at bounding box center [610, 600] width 88 height 32
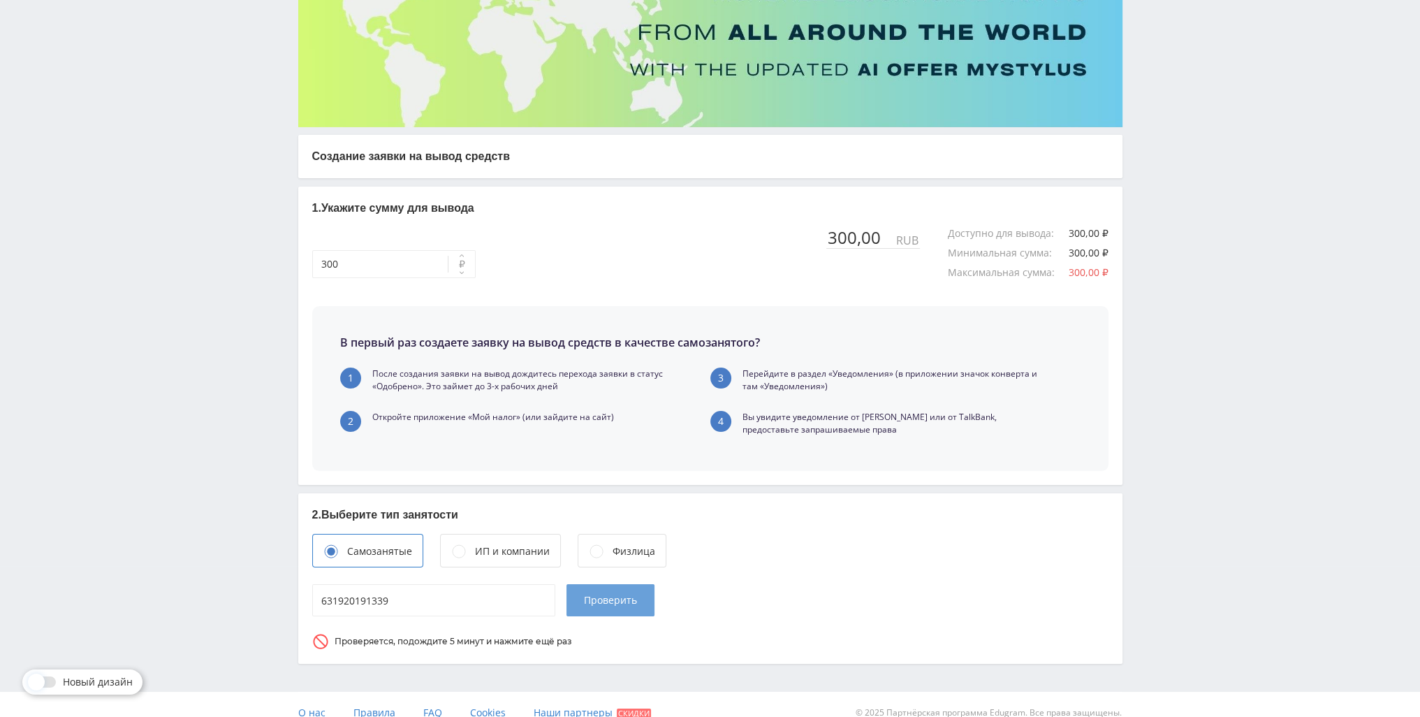
click at [602, 594] on span "Проверить" at bounding box center [610, 599] width 53 height 11
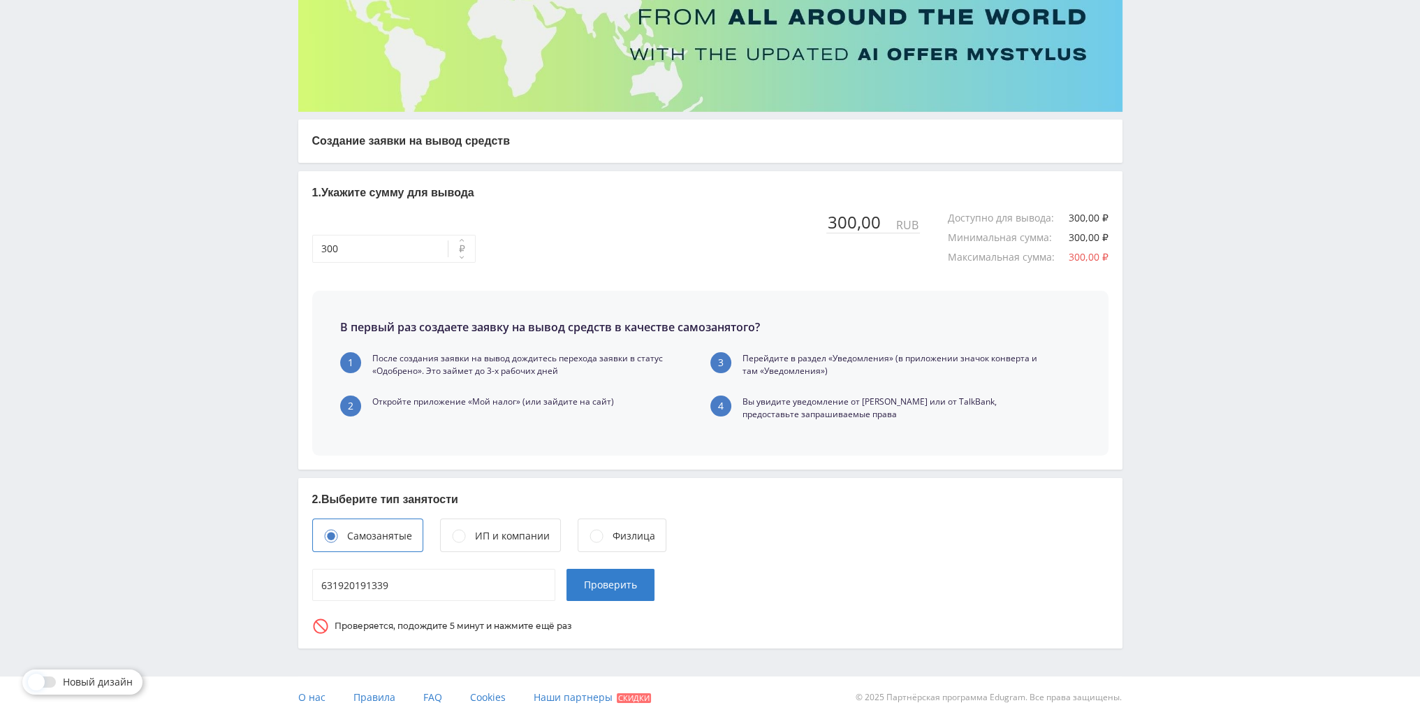
scroll to position [168, 0]
